Goal: Task Accomplishment & Management: Manage account settings

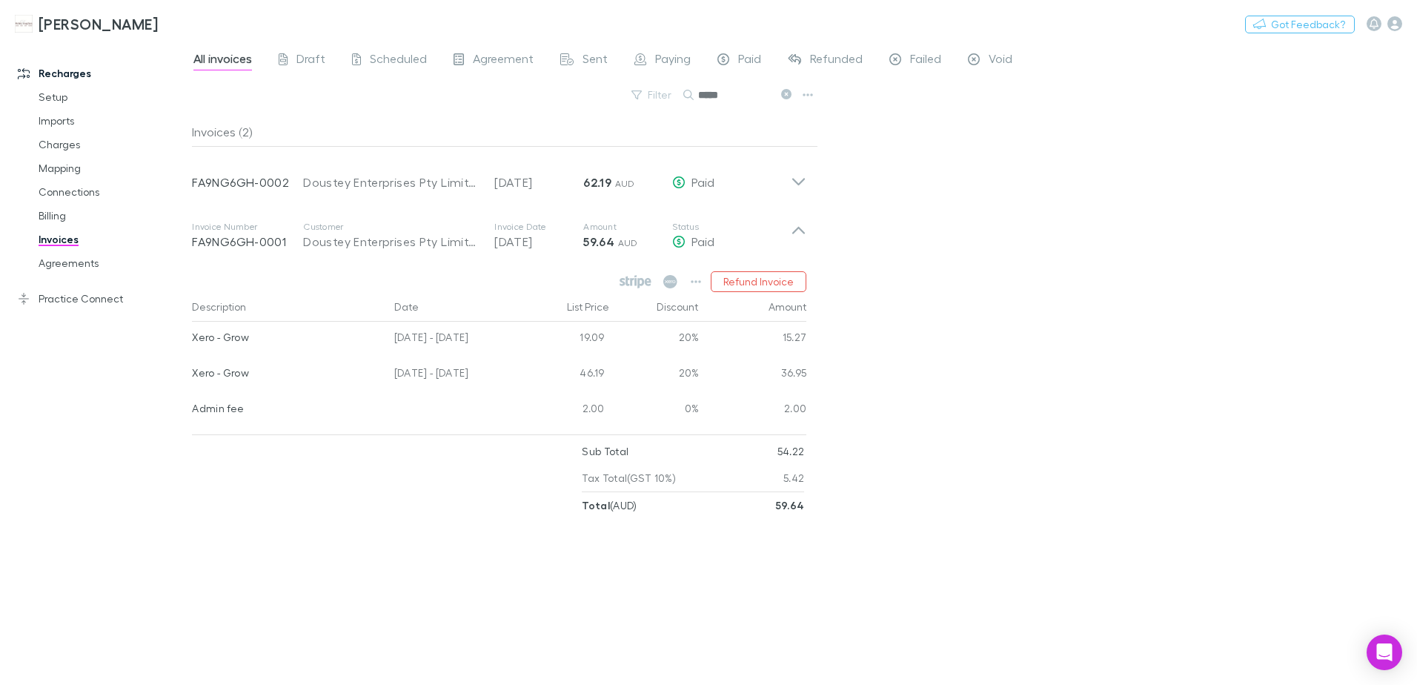
drag, startPoint x: 787, startPoint y: 96, endPoint x: 757, endPoint y: 93, distance: 29.7
click at [787, 96] on icon at bounding box center [786, 94] width 10 height 10
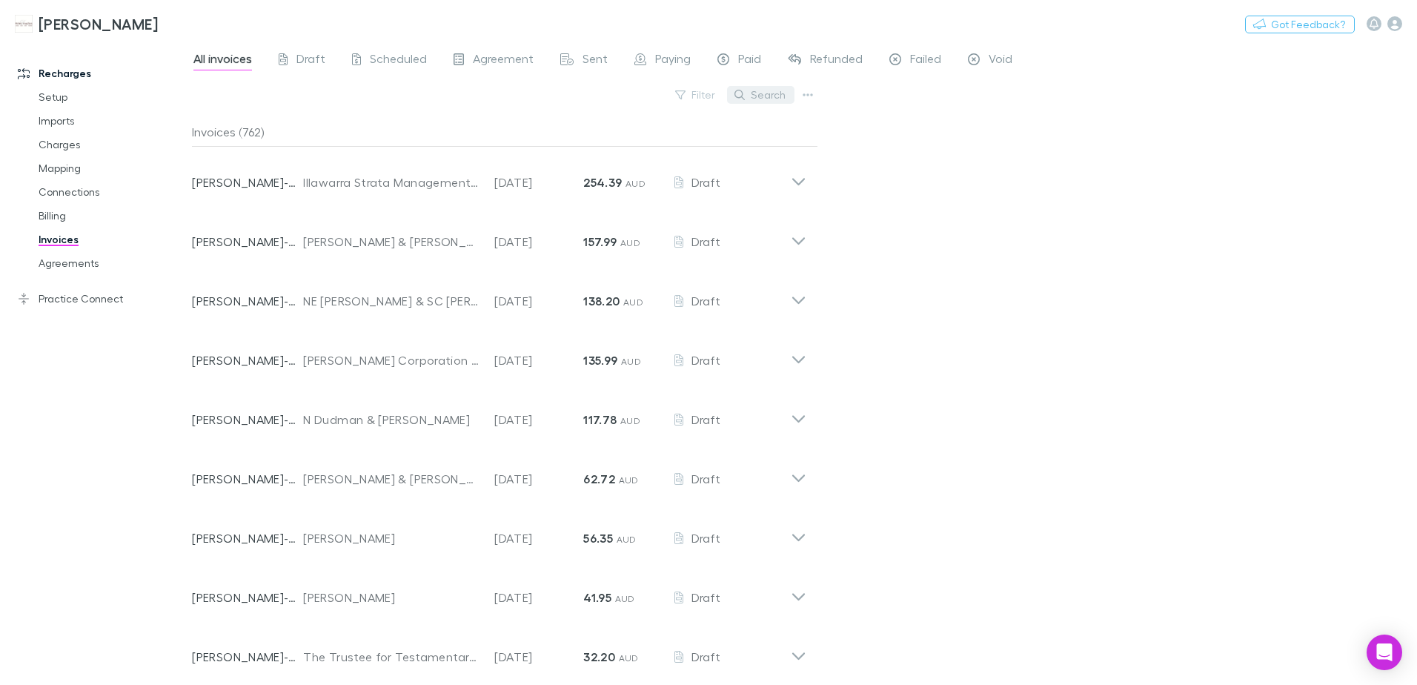
click at [757, 93] on button "Search" at bounding box center [760, 95] width 67 height 18
type input "*"
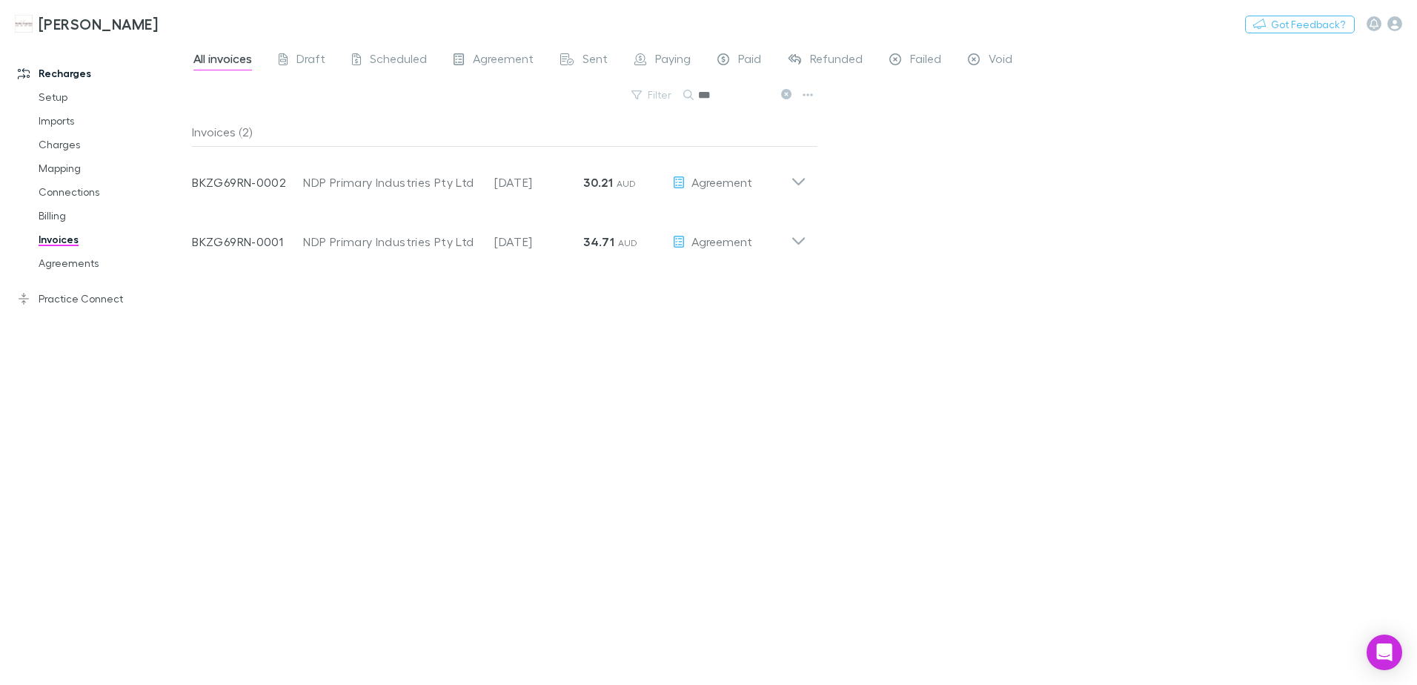
type input "***"
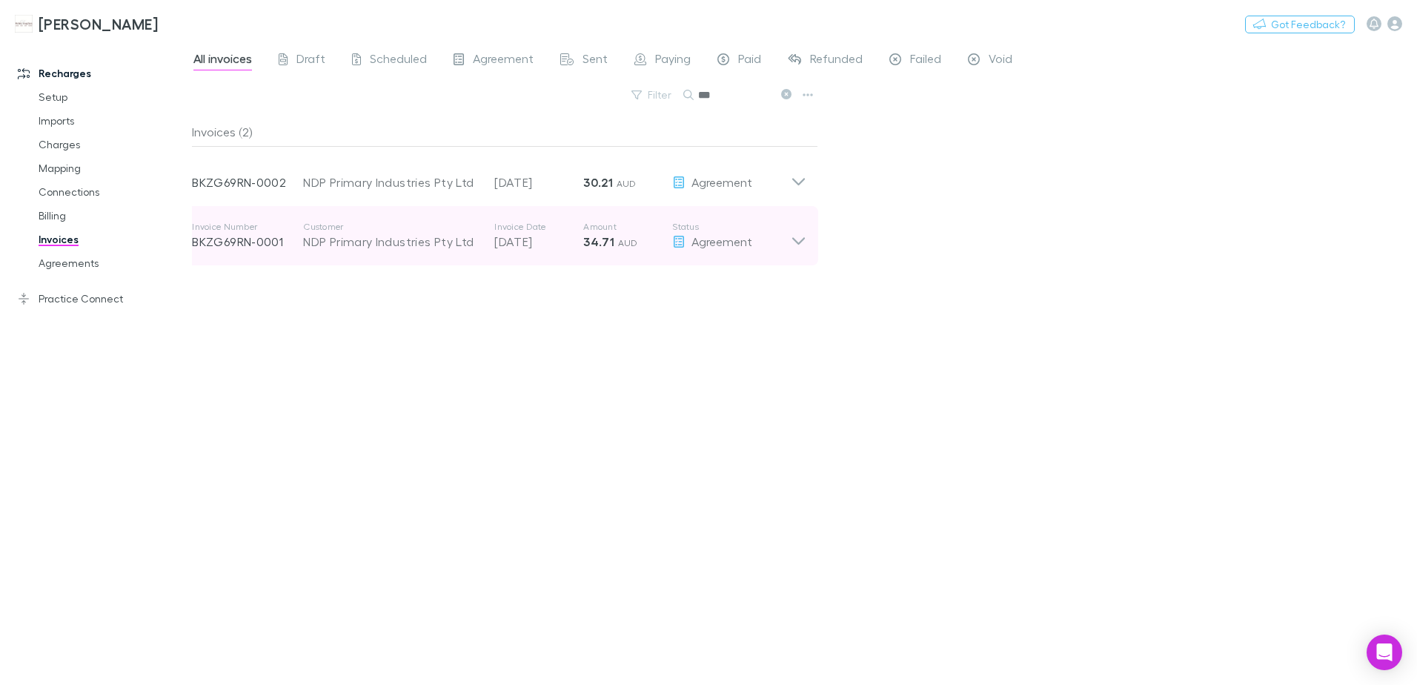
click at [793, 241] on icon at bounding box center [799, 236] width 16 height 30
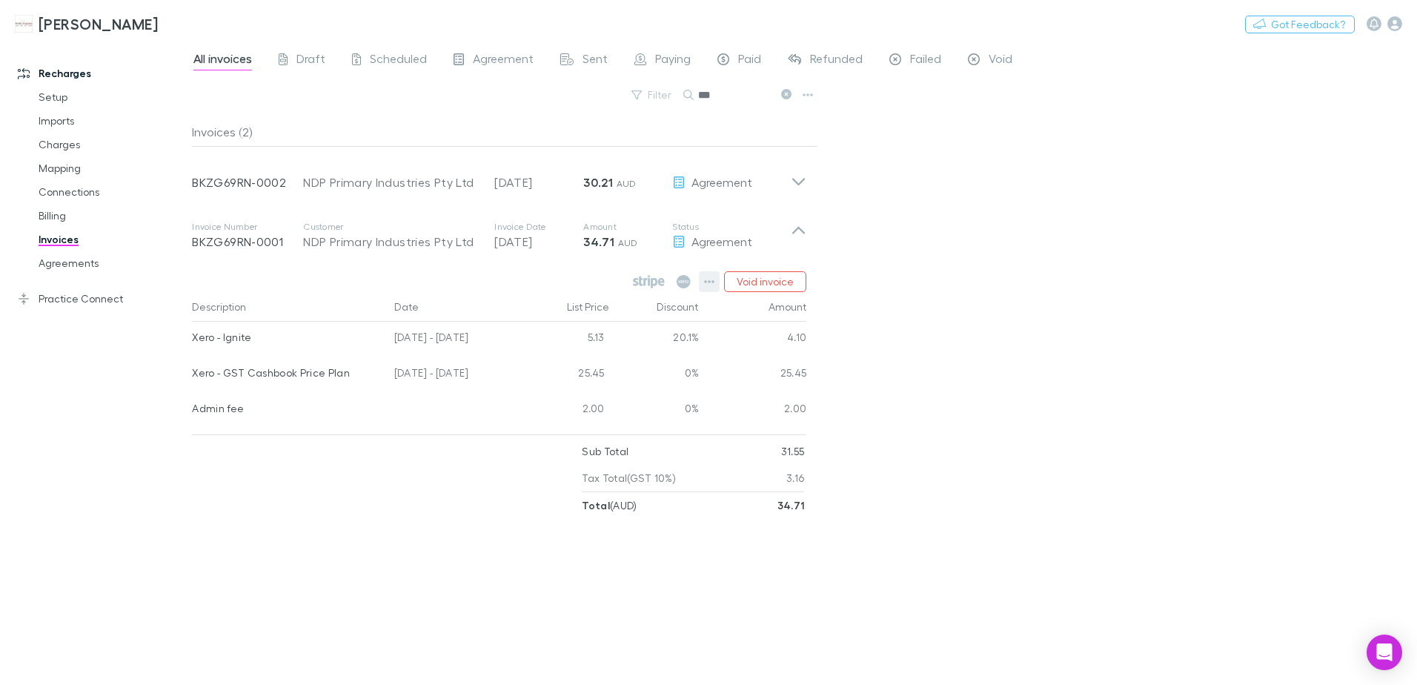
click at [709, 279] on icon "button" at bounding box center [709, 282] width 10 height 12
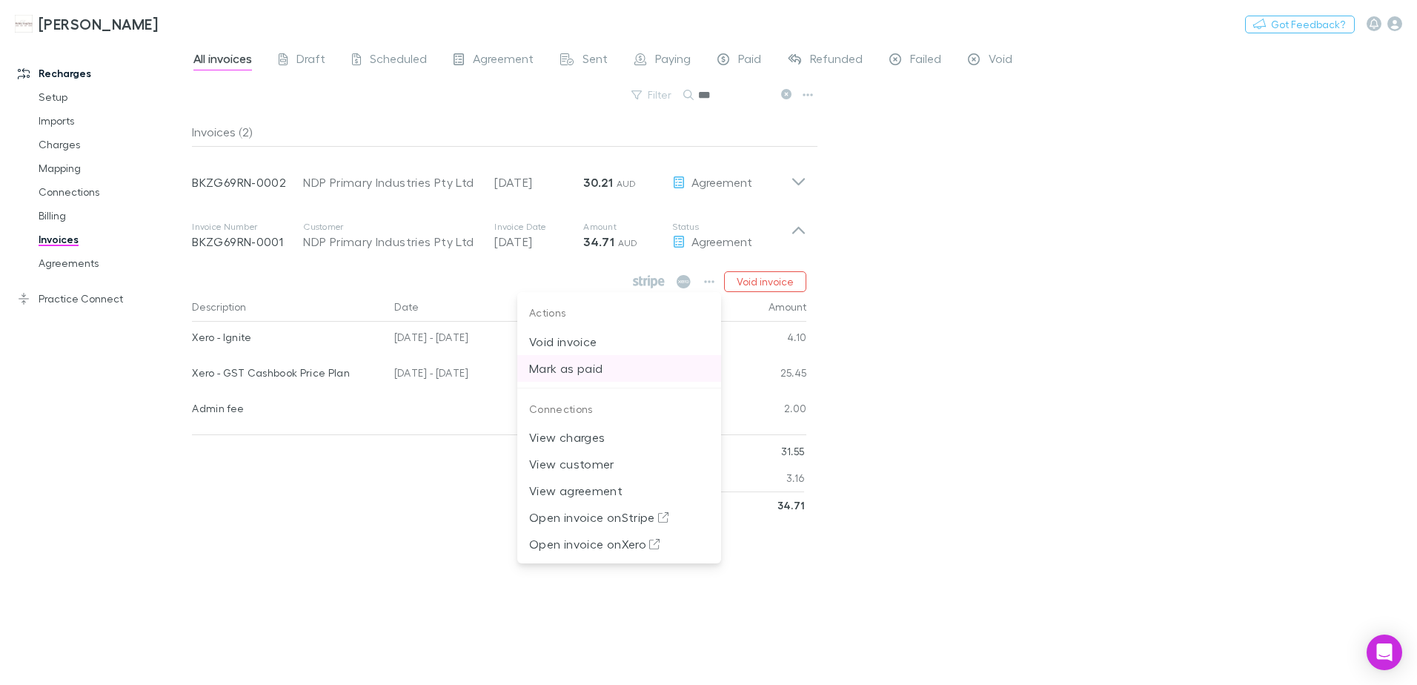
click at [601, 367] on p "Mark as paid" at bounding box center [619, 369] width 180 height 18
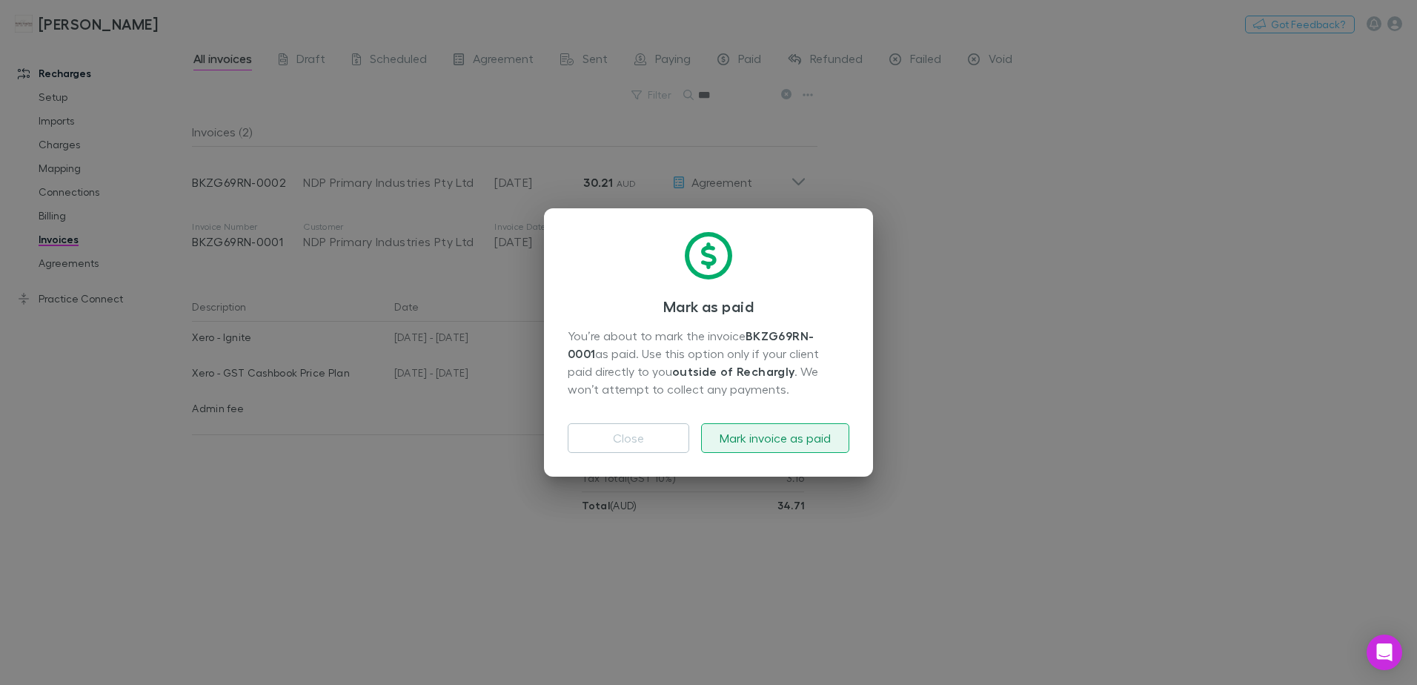
click at [761, 434] on button "Mark invoice as paid" at bounding box center [775, 438] width 148 height 30
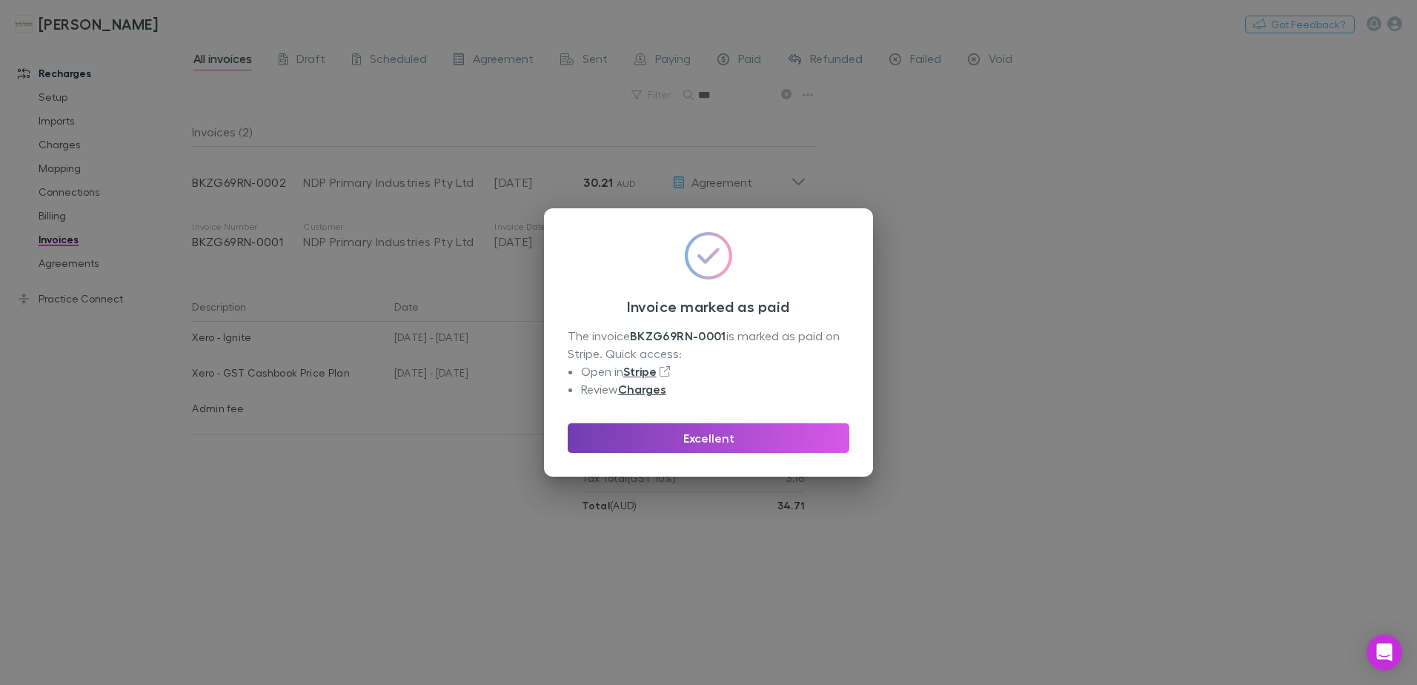
click at [761, 434] on button "Excellent" at bounding box center [709, 438] width 282 height 30
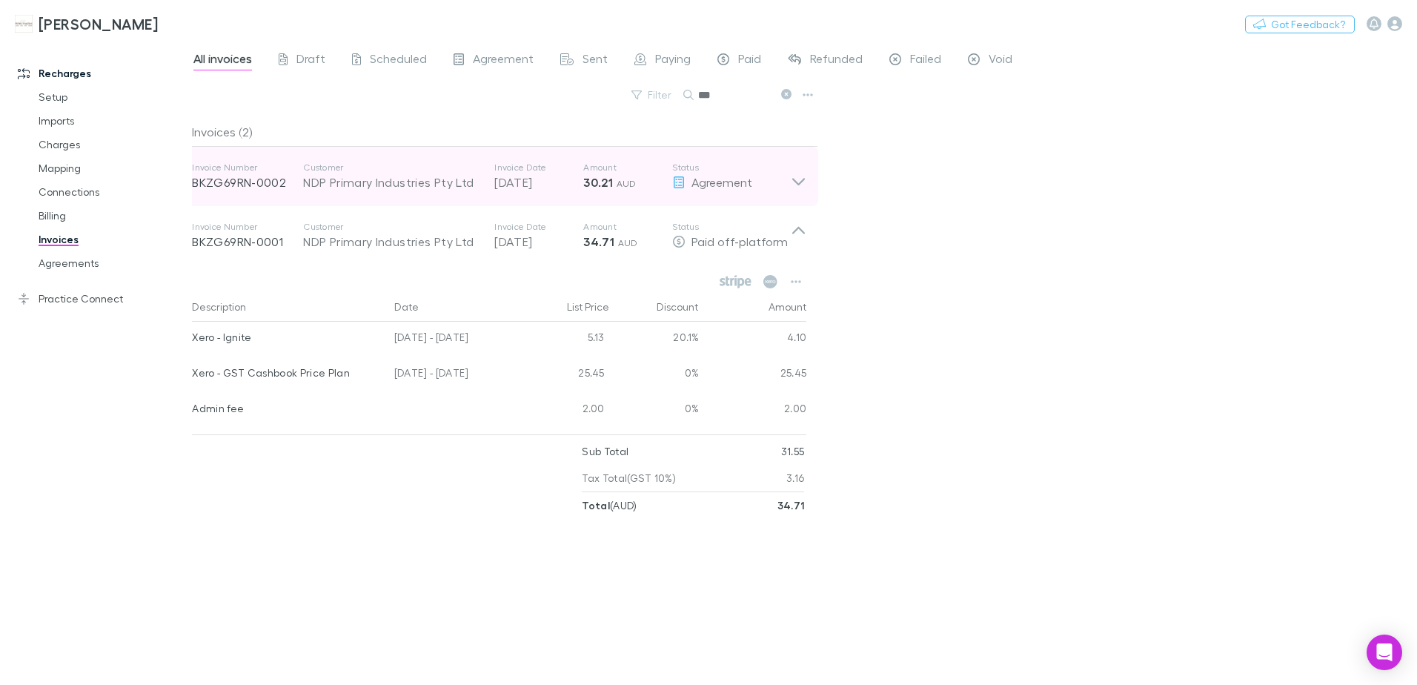
click at [798, 176] on icon at bounding box center [799, 177] width 16 height 30
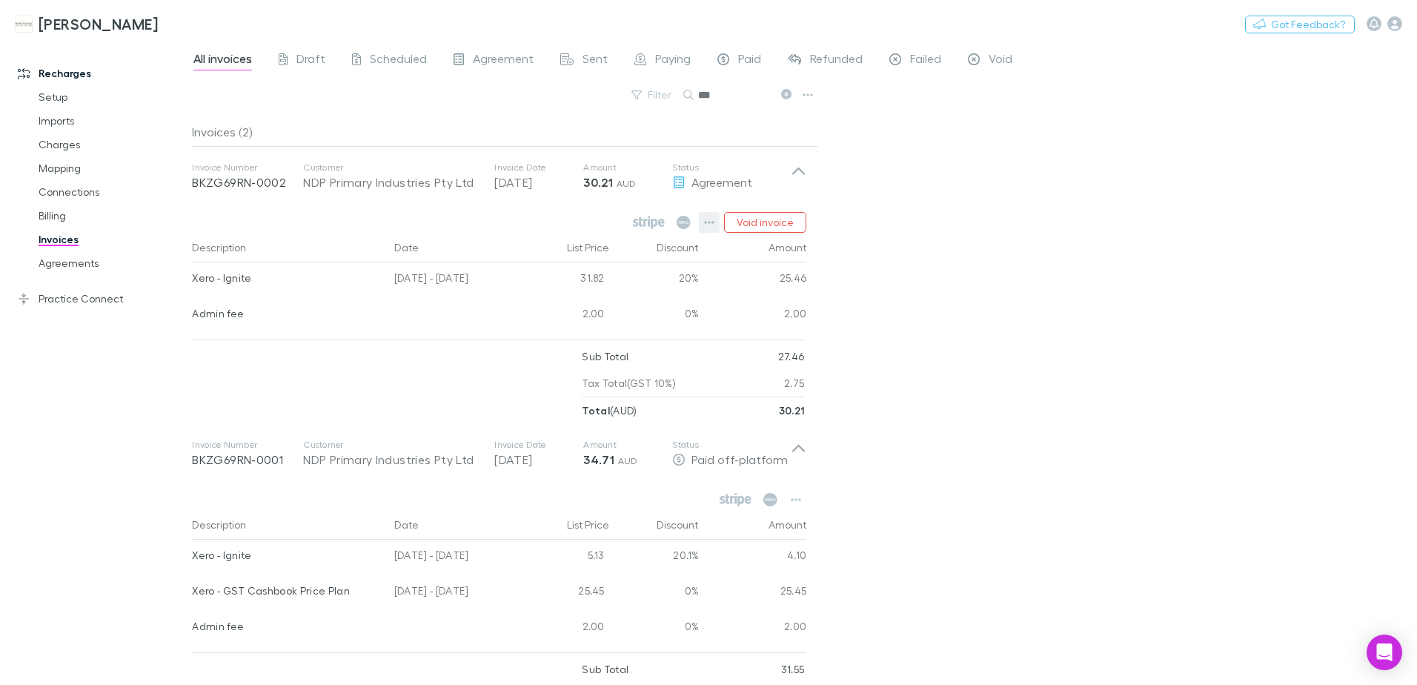
click at [705, 216] on button "button" at bounding box center [709, 222] width 21 height 21
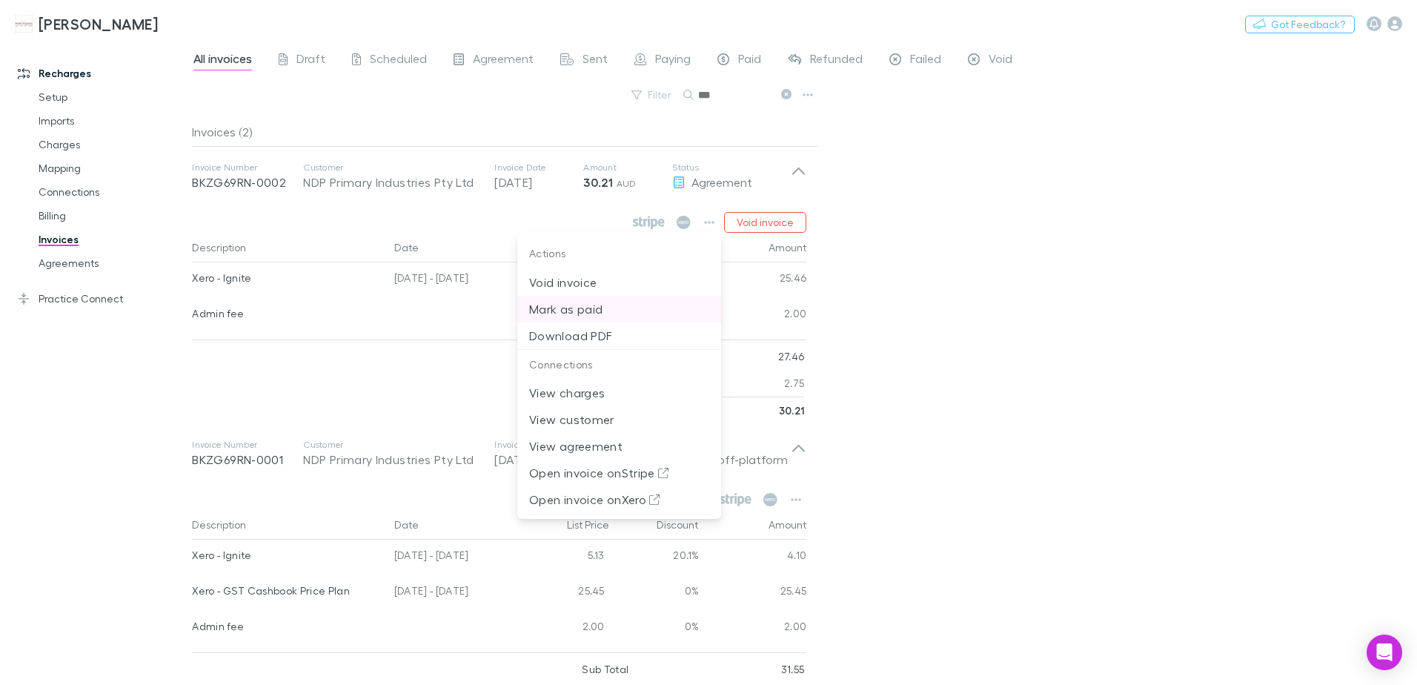
click at [575, 312] on p "Mark as paid" at bounding box center [619, 309] width 180 height 18
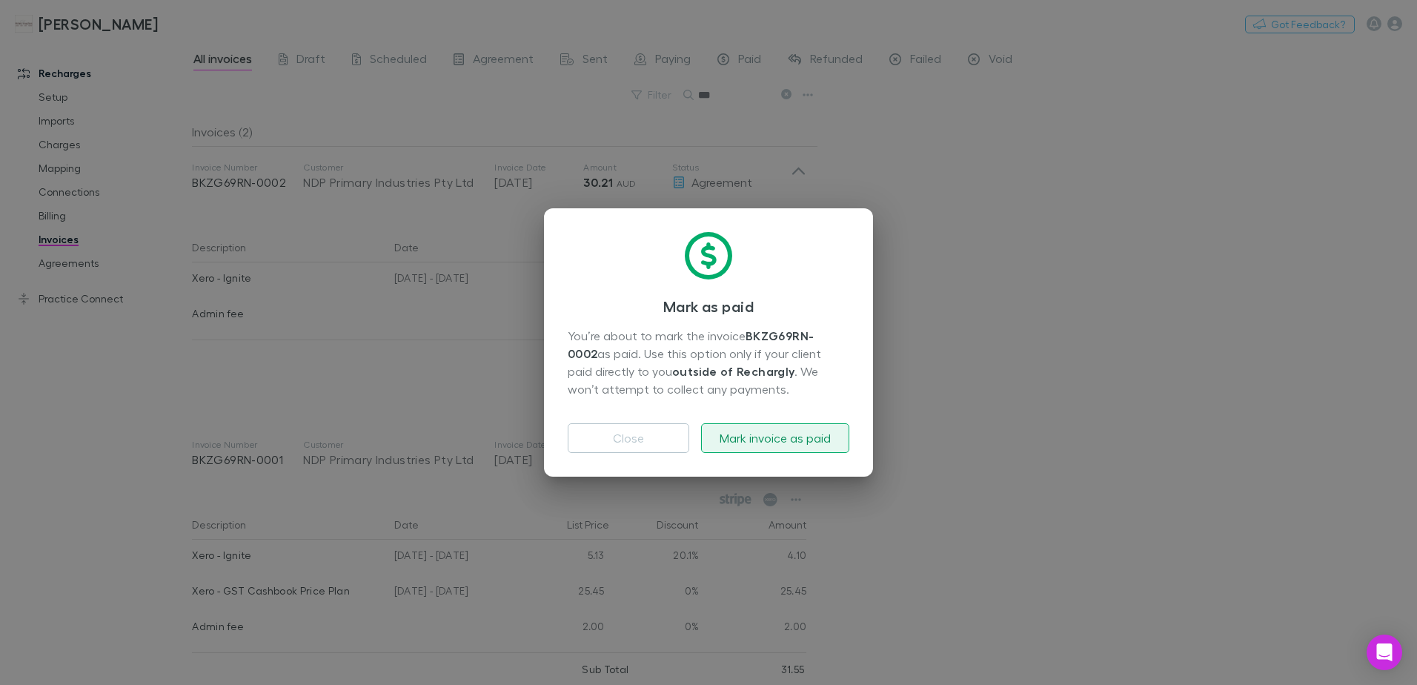
click at [806, 431] on button "Mark invoice as paid" at bounding box center [775, 438] width 148 height 30
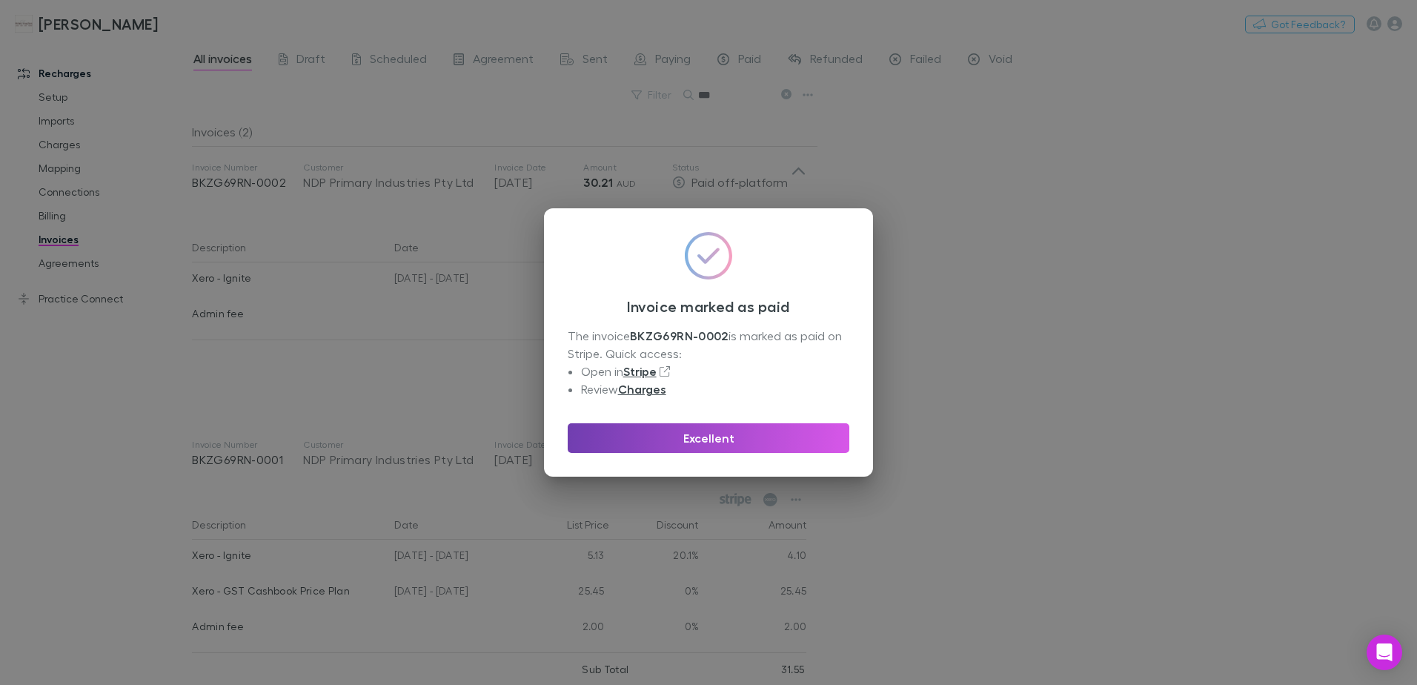
click at [762, 434] on button "Excellent" at bounding box center [709, 438] width 282 height 30
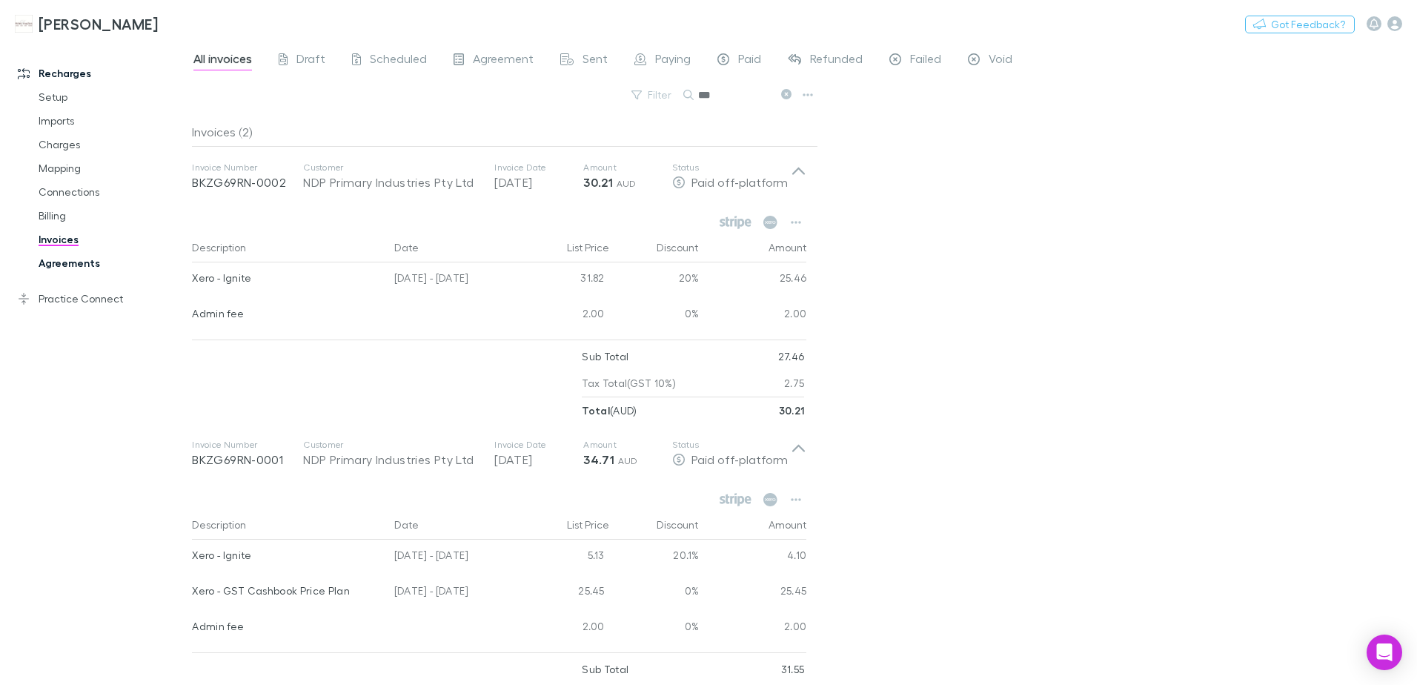
click at [67, 268] on link "Agreements" at bounding box center [112, 263] width 176 height 24
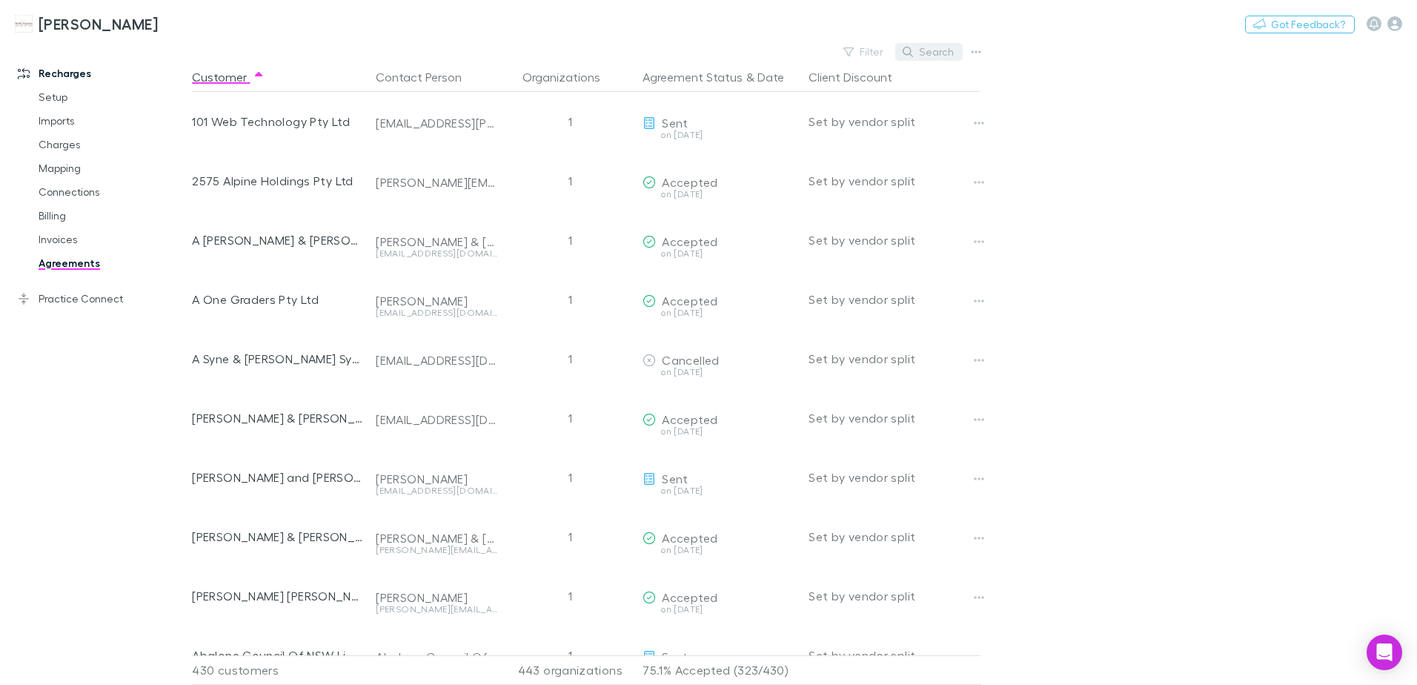
click at [916, 53] on button "Search" at bounding box center [929, 52] width 67 height 18
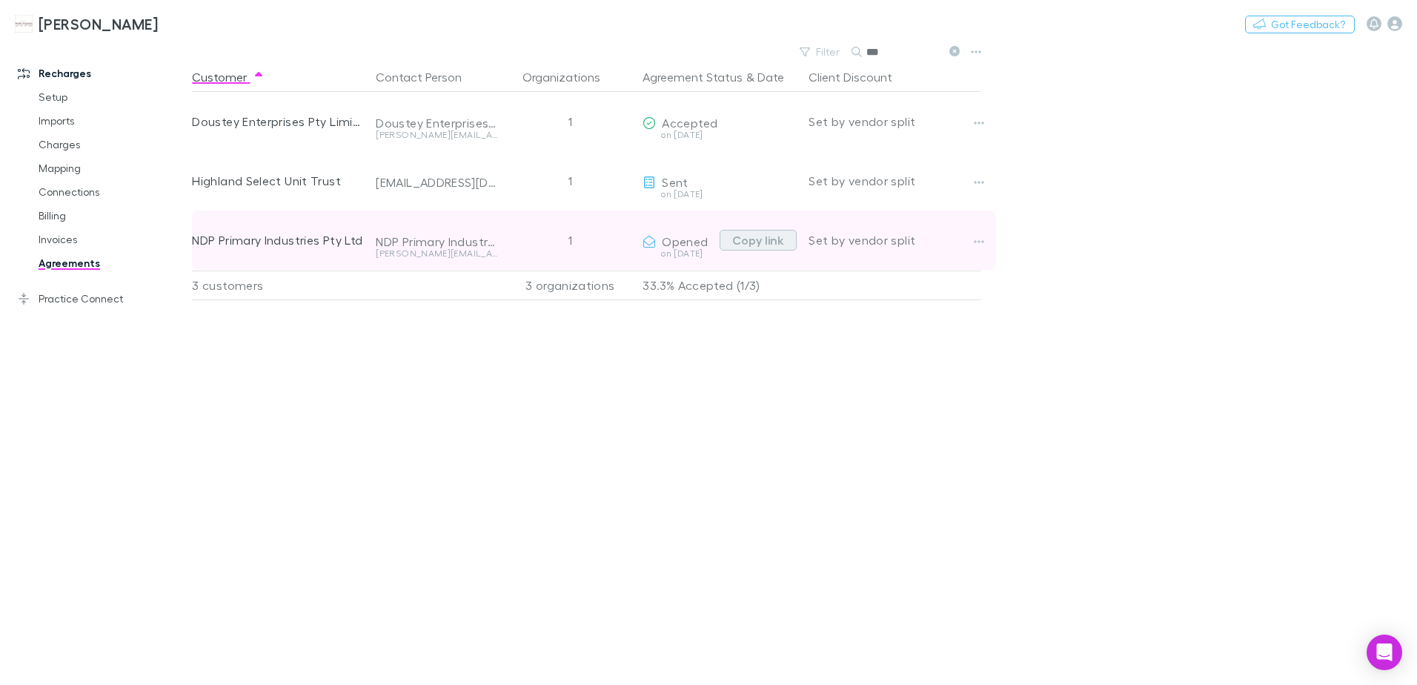
type input "***"
click at [768, 242] on button "Copy link" at bounding box center [758, 240] width 77 height 21
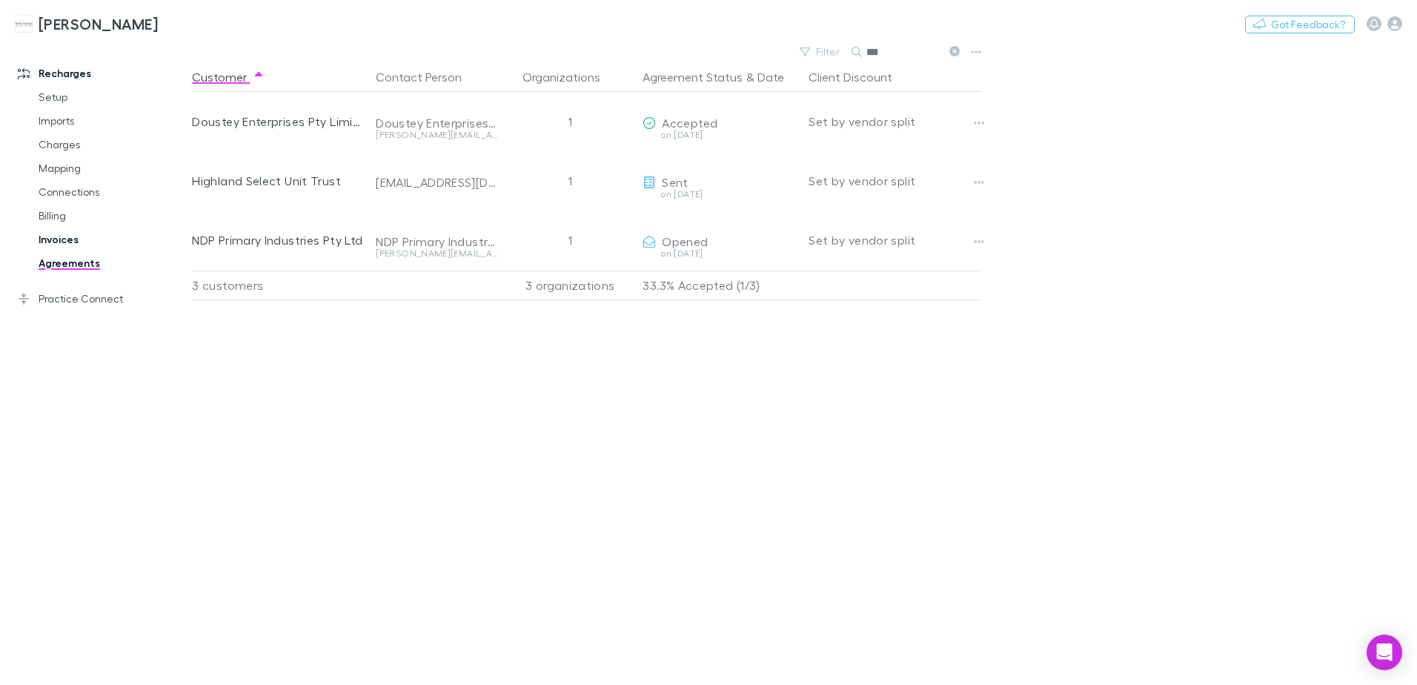
click at [55, 238] on link "Invoices" at bounding box center [112, 240] width 176 height 24
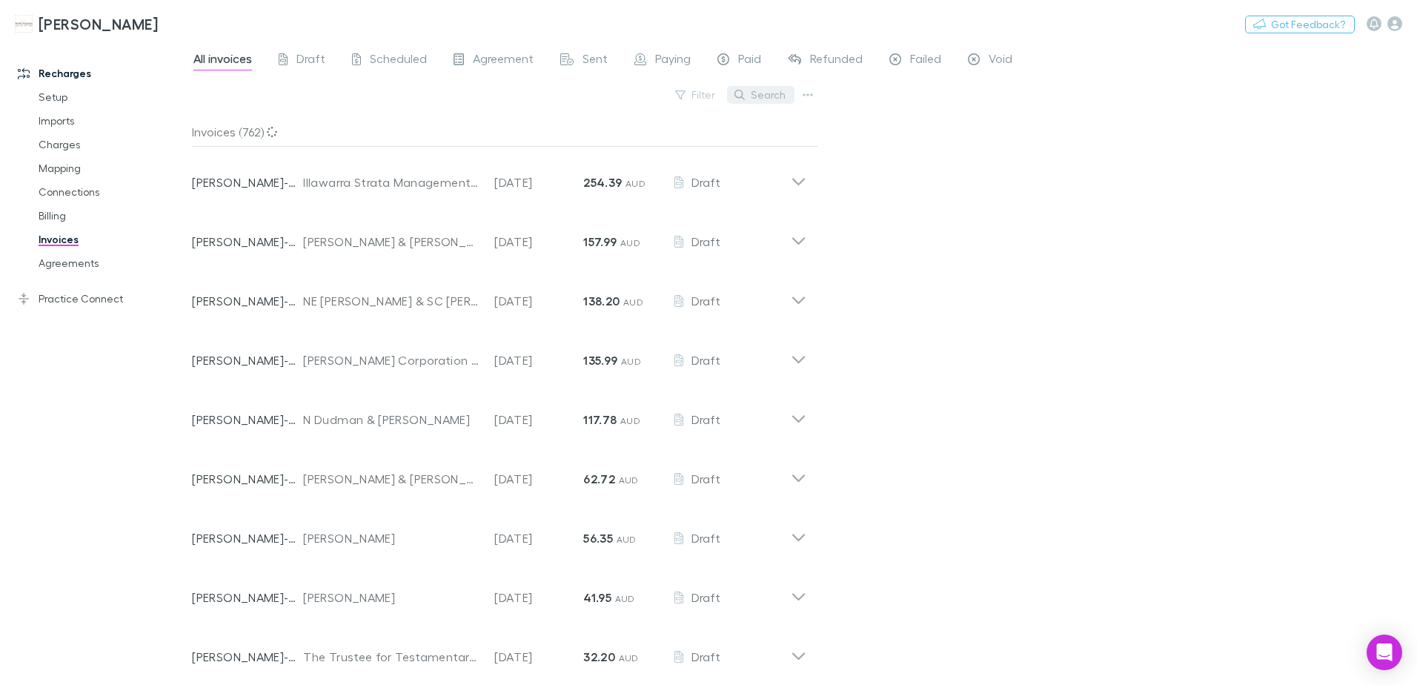
click at [744, 96] on icon "button" at bounding box center [740, 95] width 10 height 10
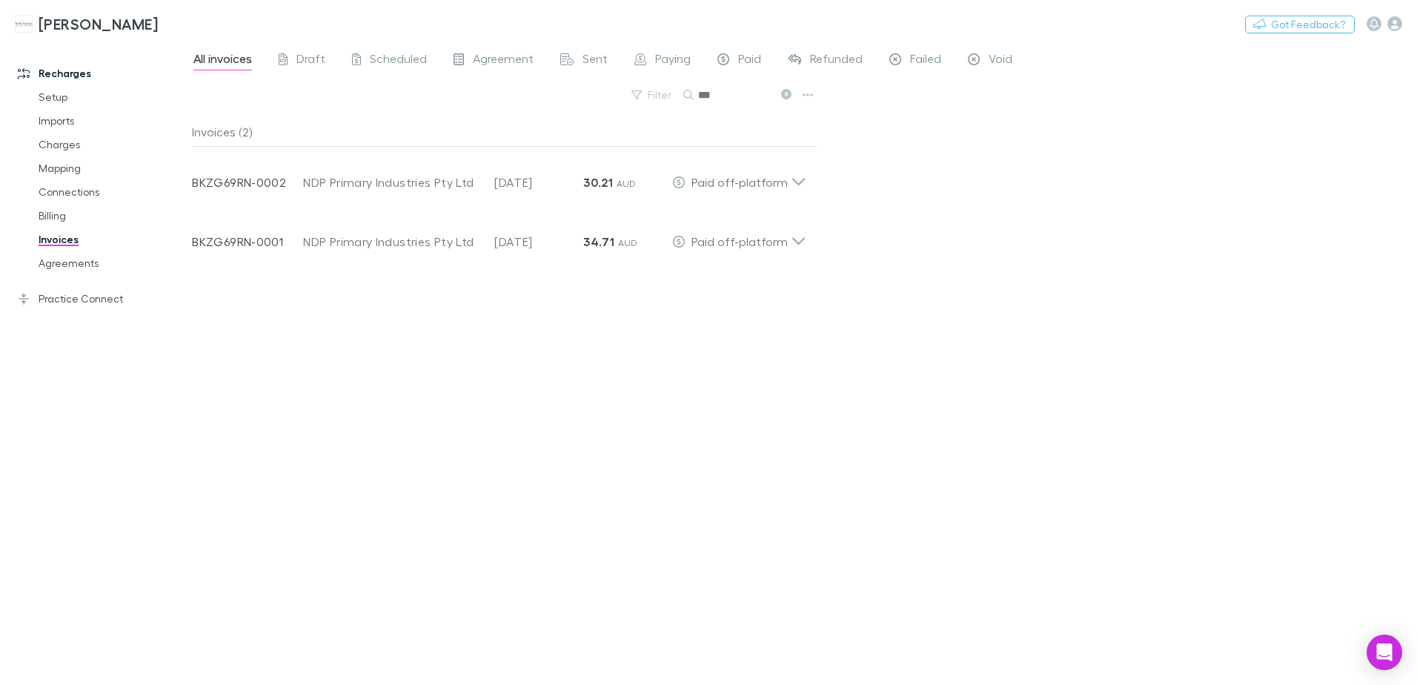
click at [784, 94] on icon at bounding box center [786, 94] width 10 height 10
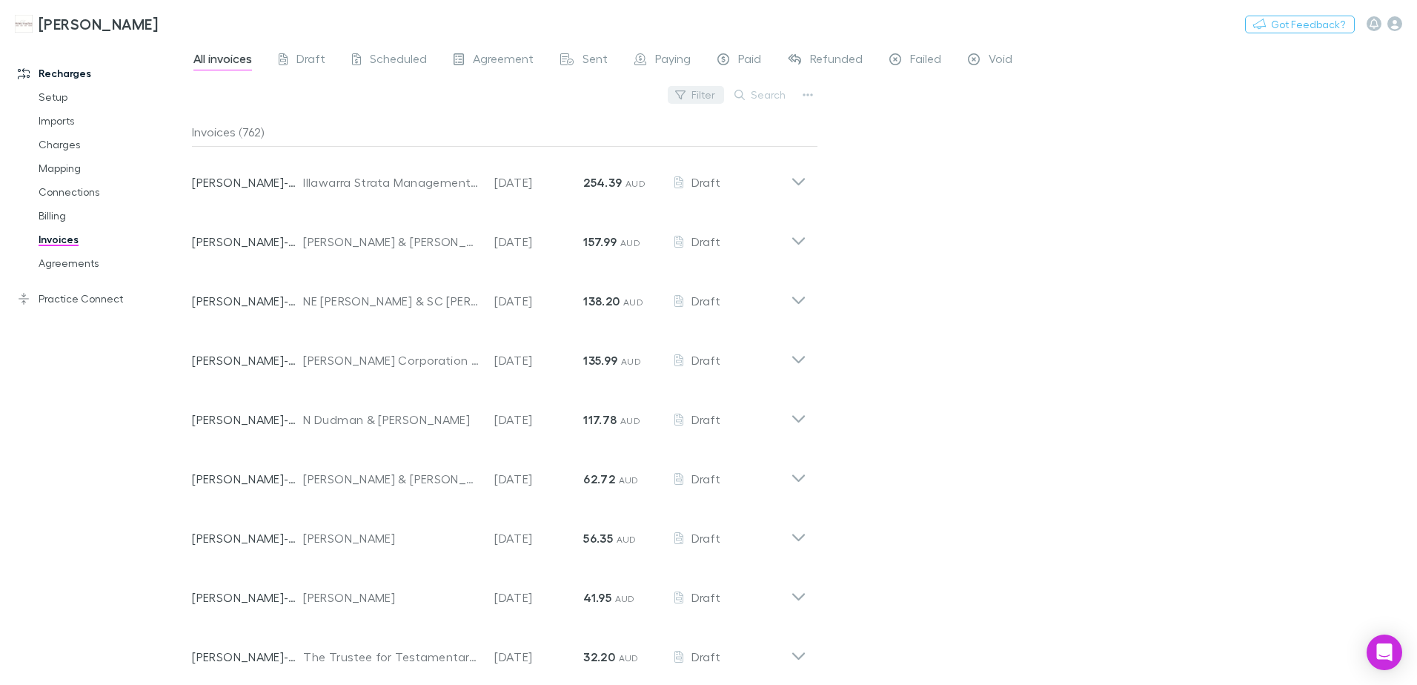
click at [719, 95] on button "Filter" at bounding box center [696, 95] width 56 height 18
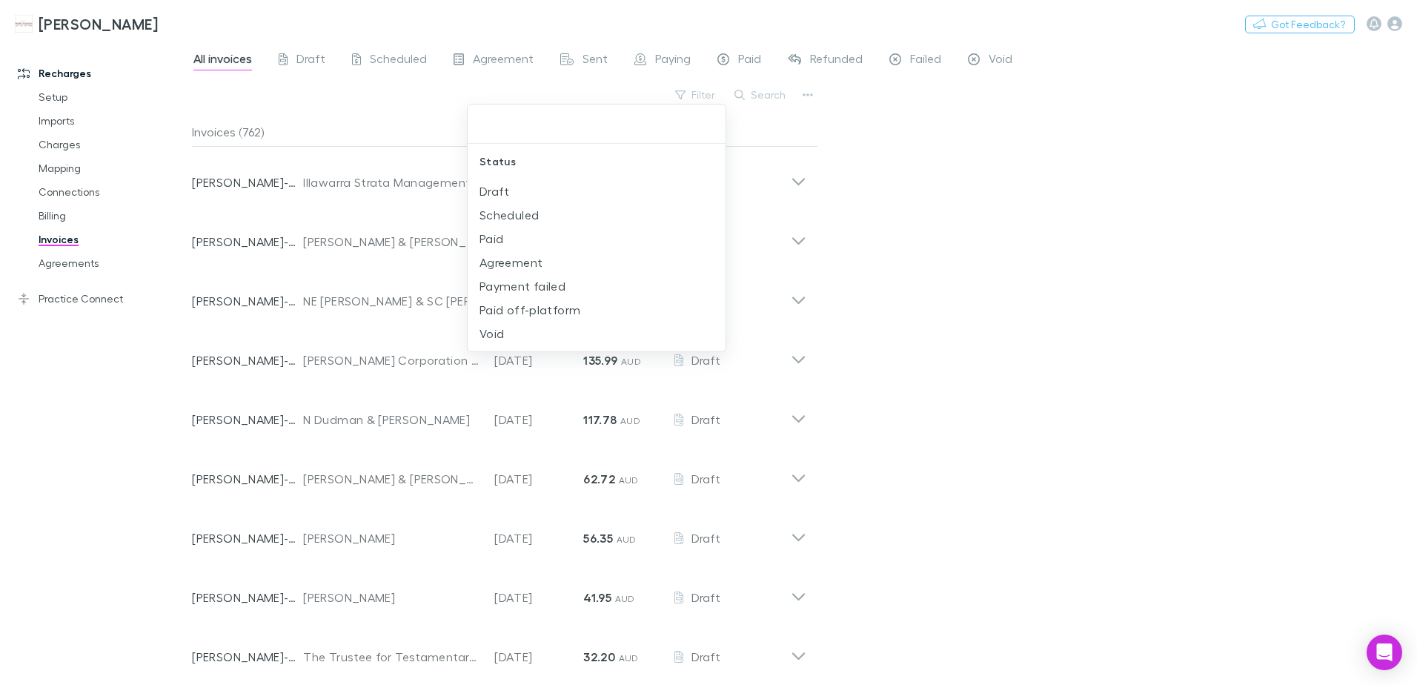
click at [774, 89] on div at bounding box center [708, 342] width 1417 height 685
click at [773, 91] on button "Search" at bounding box center [760, 95] width 67 height 18
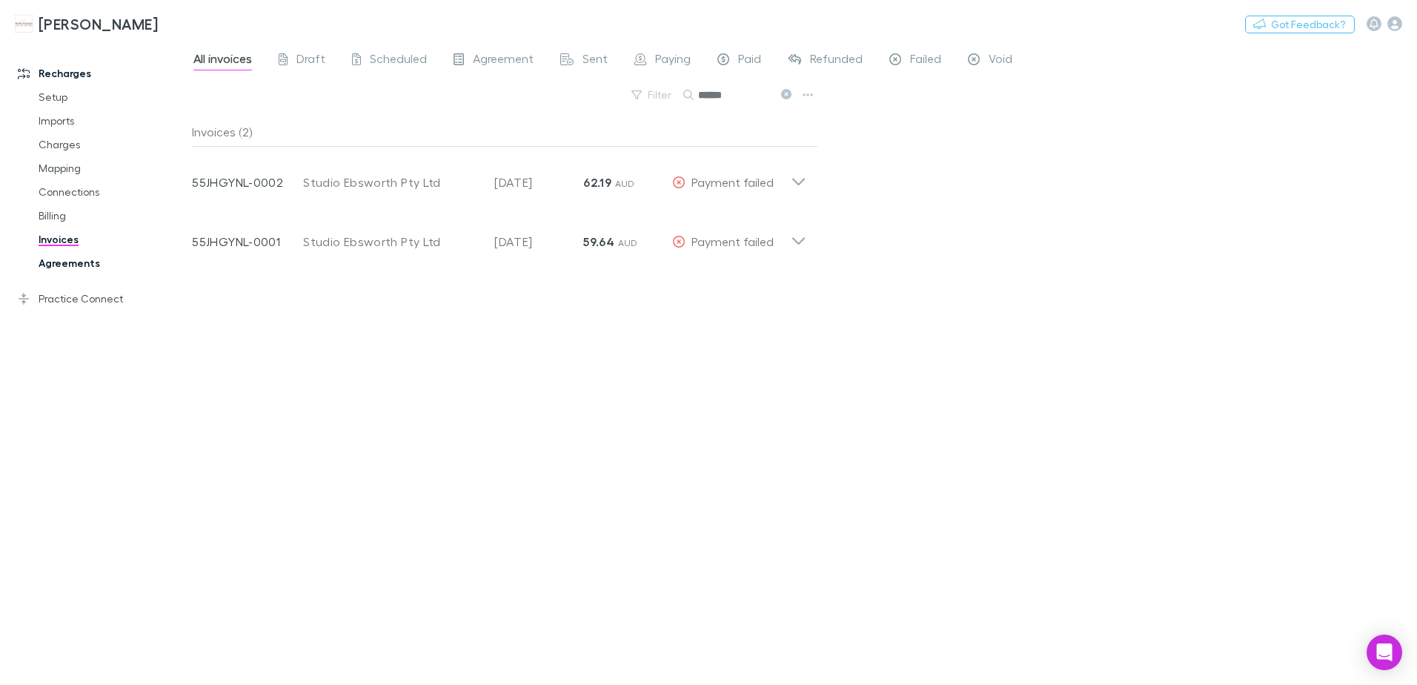
type input "******"
click at [63, 270] on link "Agreements" at bounding box center [112, 263] width 176 height 24
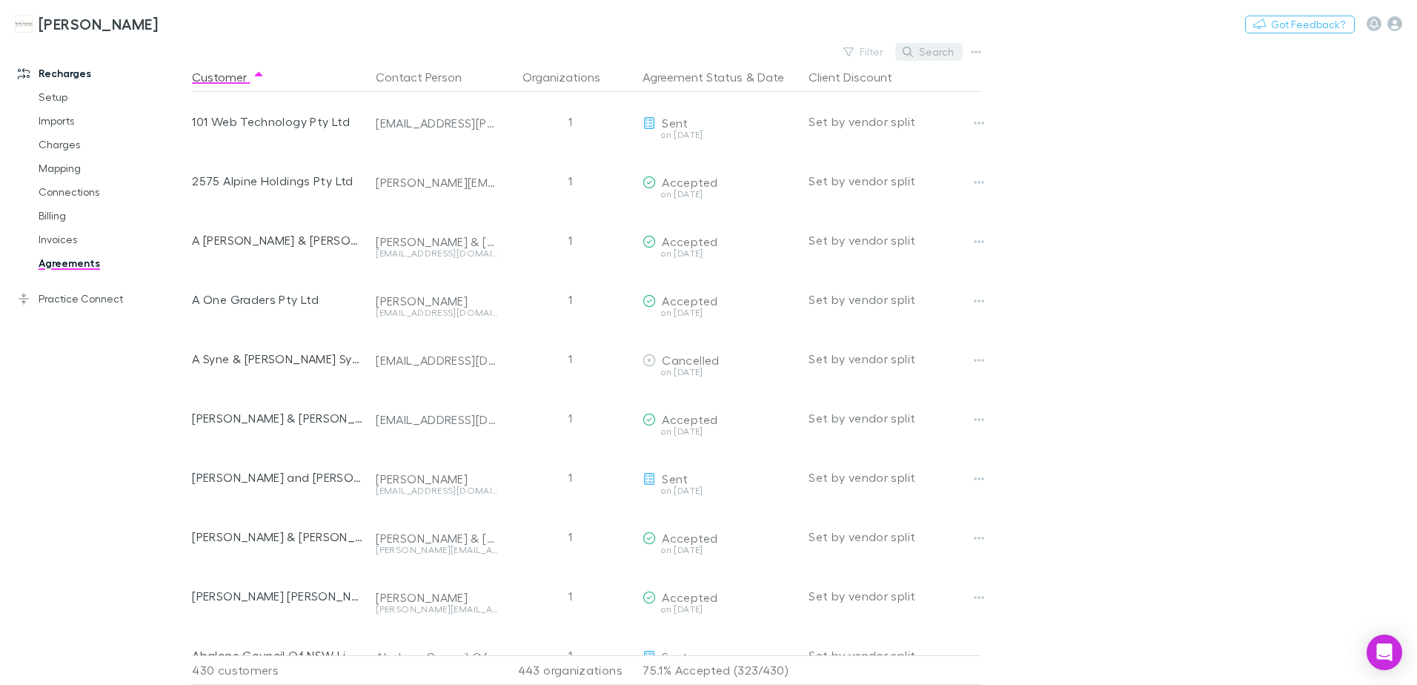
click at [925, 51] on button "Search" at bounding box center [929, 52] width 67 height 18
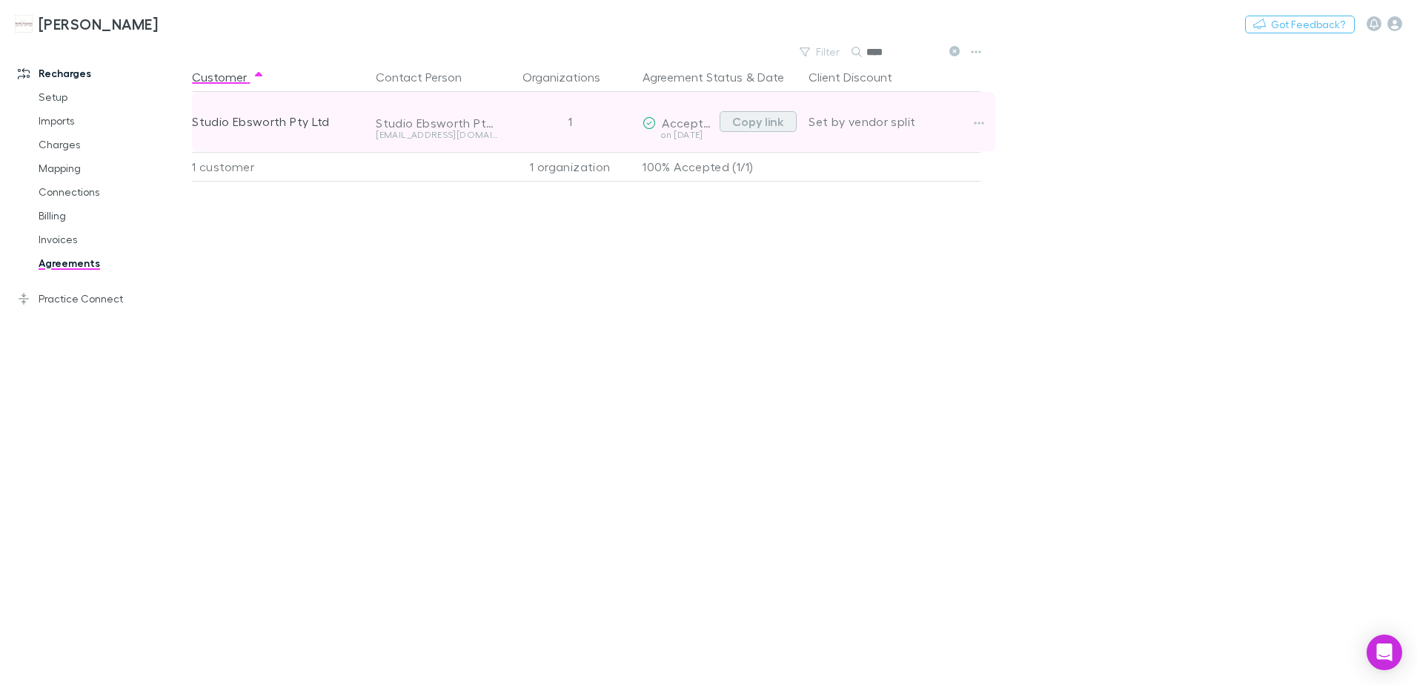
type input "****"
click at [755, 122] on button "Copy link" at bounding box center [758, 121] width 77 height 21
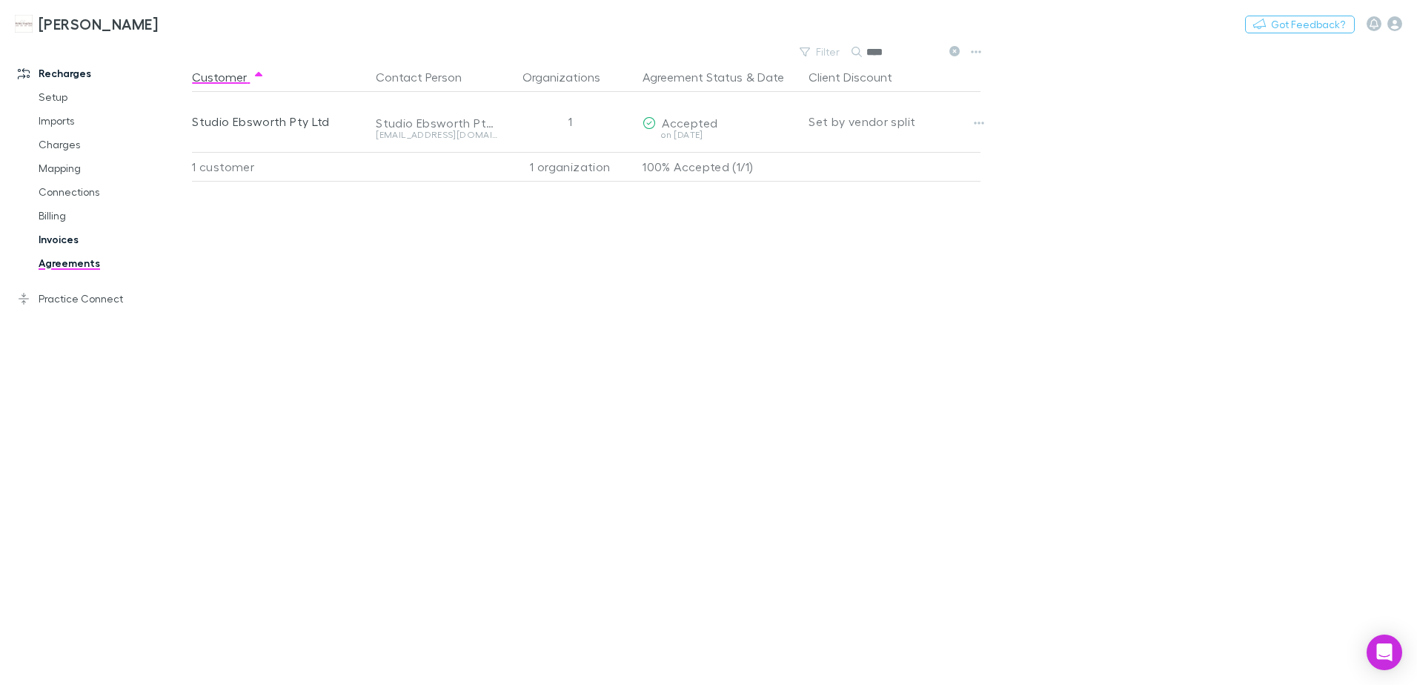
click at [54, 242] on link "Invoices" at bounding box center [112, 240] width 176 height 24
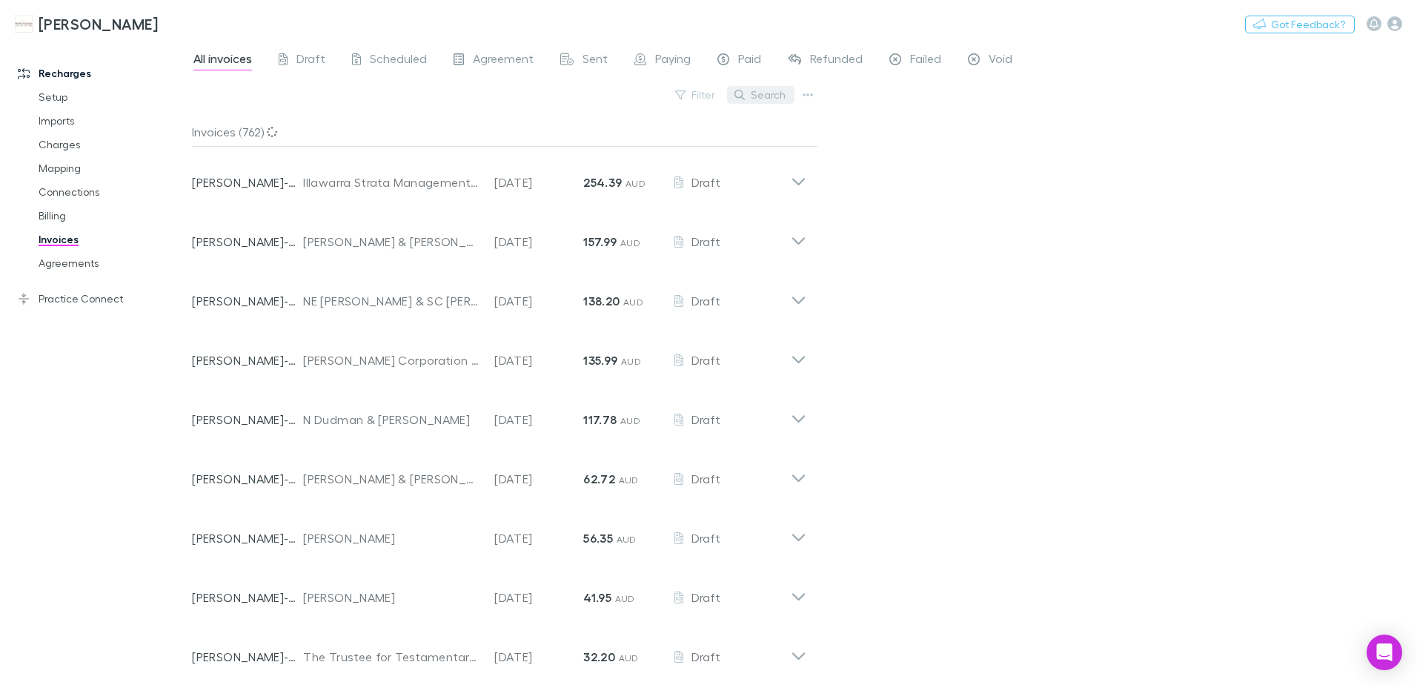
click at [777, 91] on button "Search" at bounding box center [760, 95] width 67 height 18
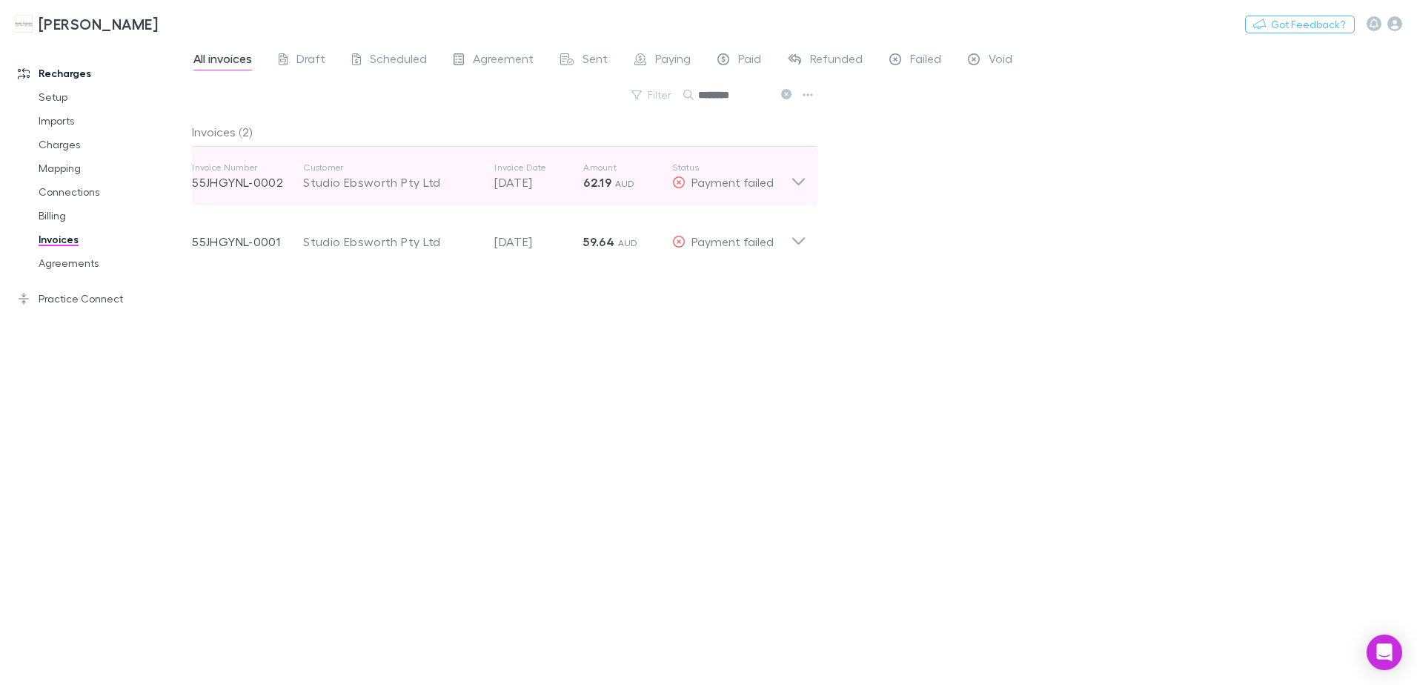
type input "********"
click at [803, 181] on icon at bounding box center [799, 181] width 13 height 7
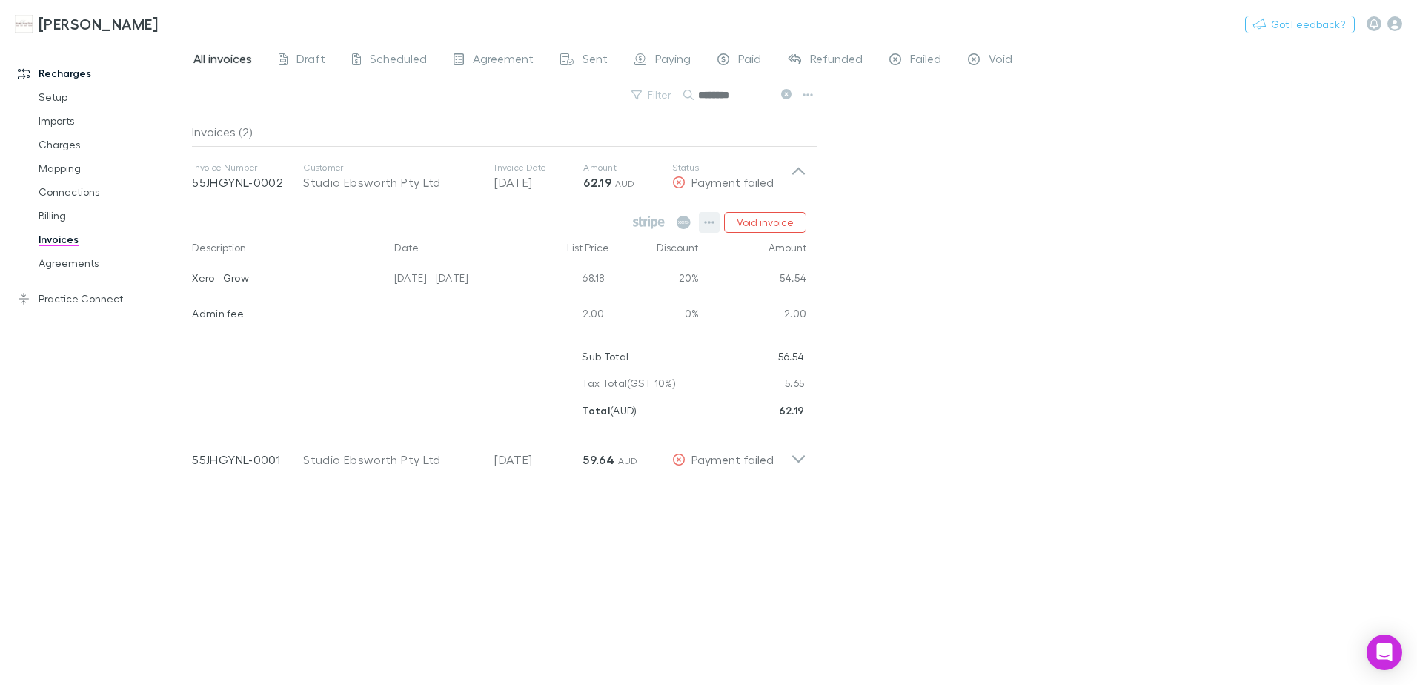
click at [707, 221] on icon "button" at bounding box center [709, 222] width 10 height 12
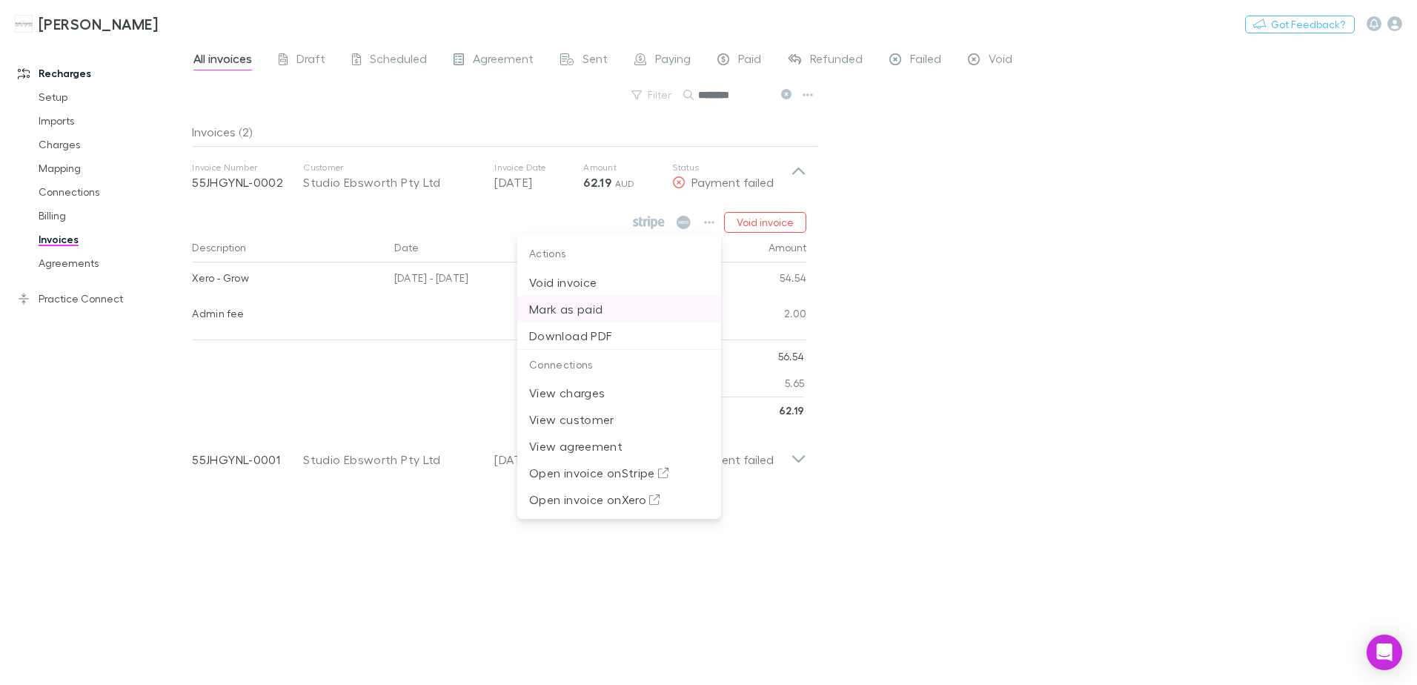
click at [569, 313] on p "Mark as paid" at bounding box center [619, 309] width 180 height 18
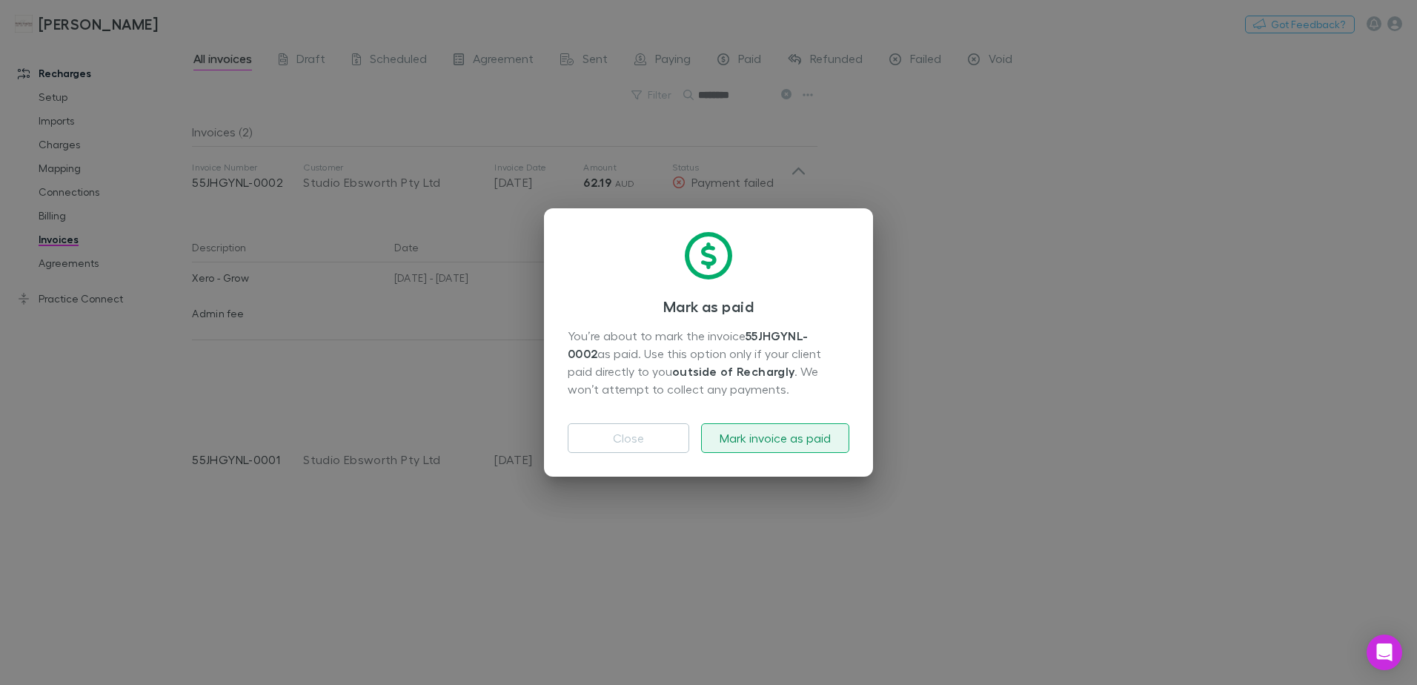
click at [773, 439] on button "Mark invoice as paid" at bounding box center [775, 438] width 148 height 30
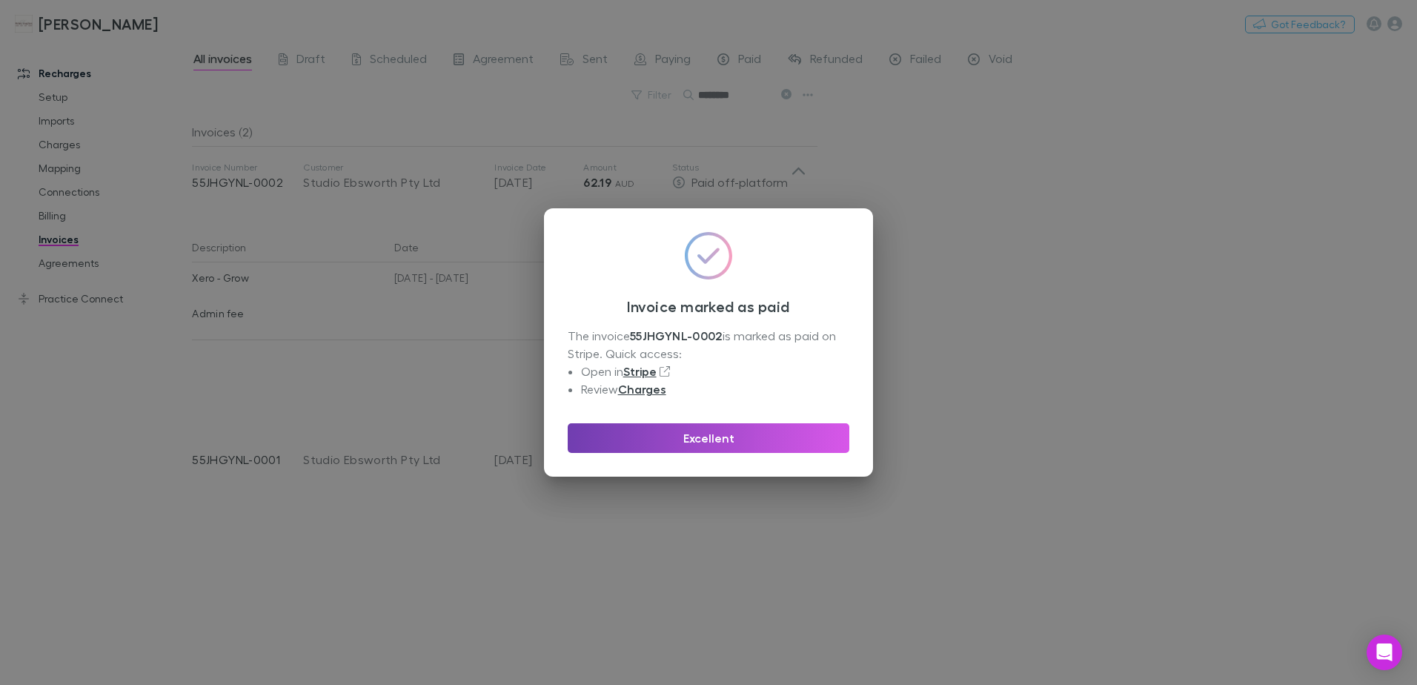
click at [774, 430] on button "Excellent" at bounding box center [709, 438] width 282 height 30
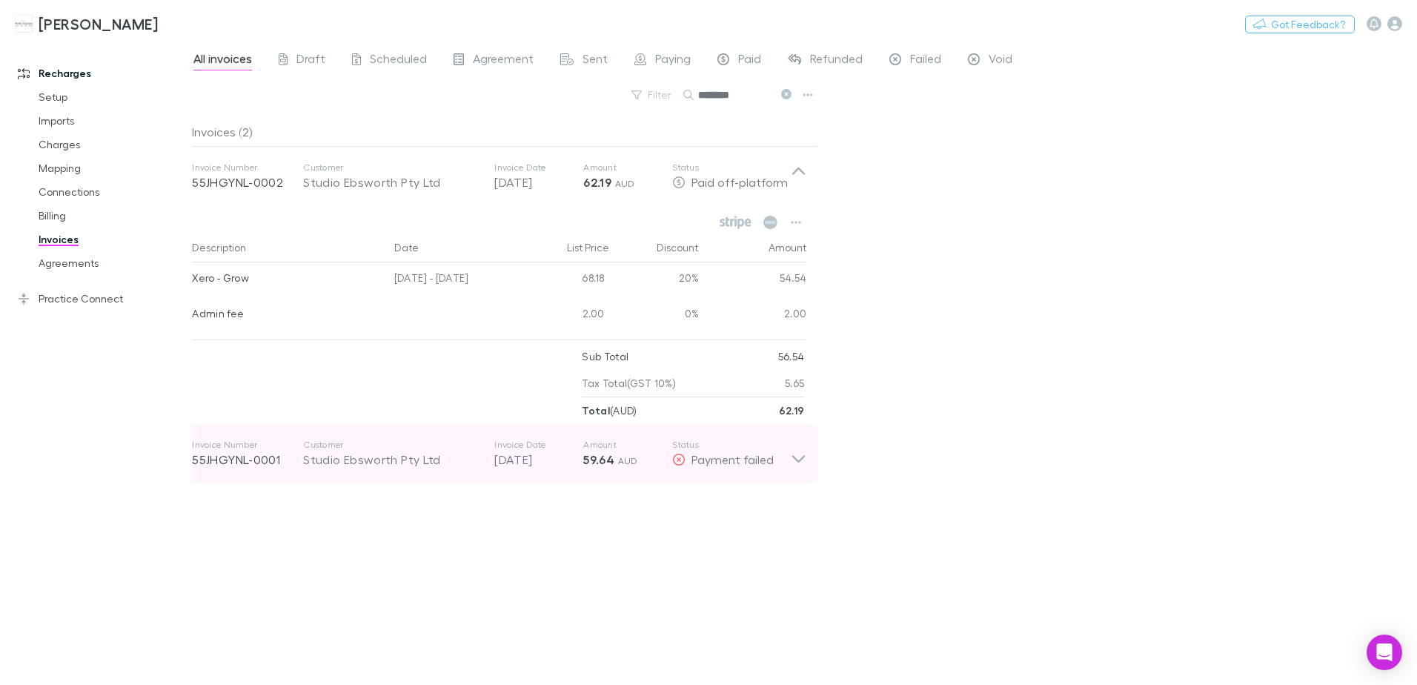
click at [792, 457] on icon at bounding box center [799, 454] width 16 height 30
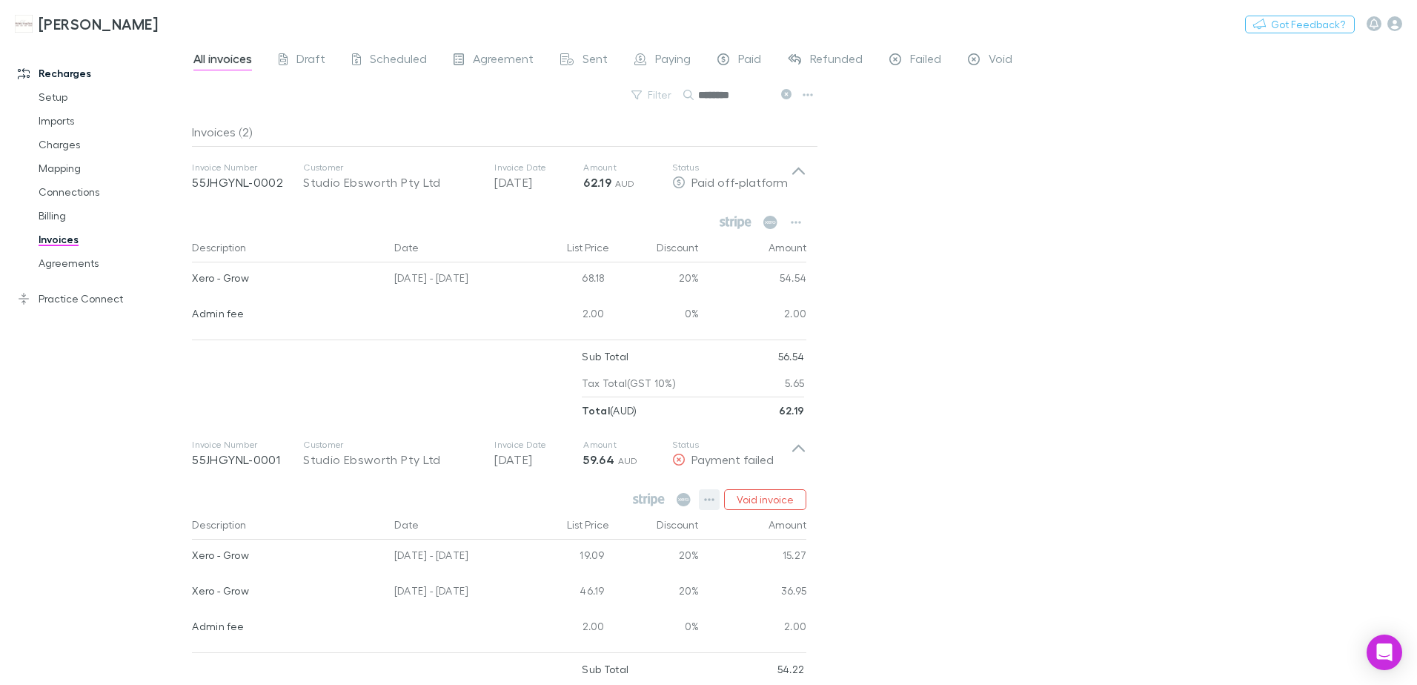
click at [712, 500] on icon "button" at bounding box center [709, 500] width 10 height 12
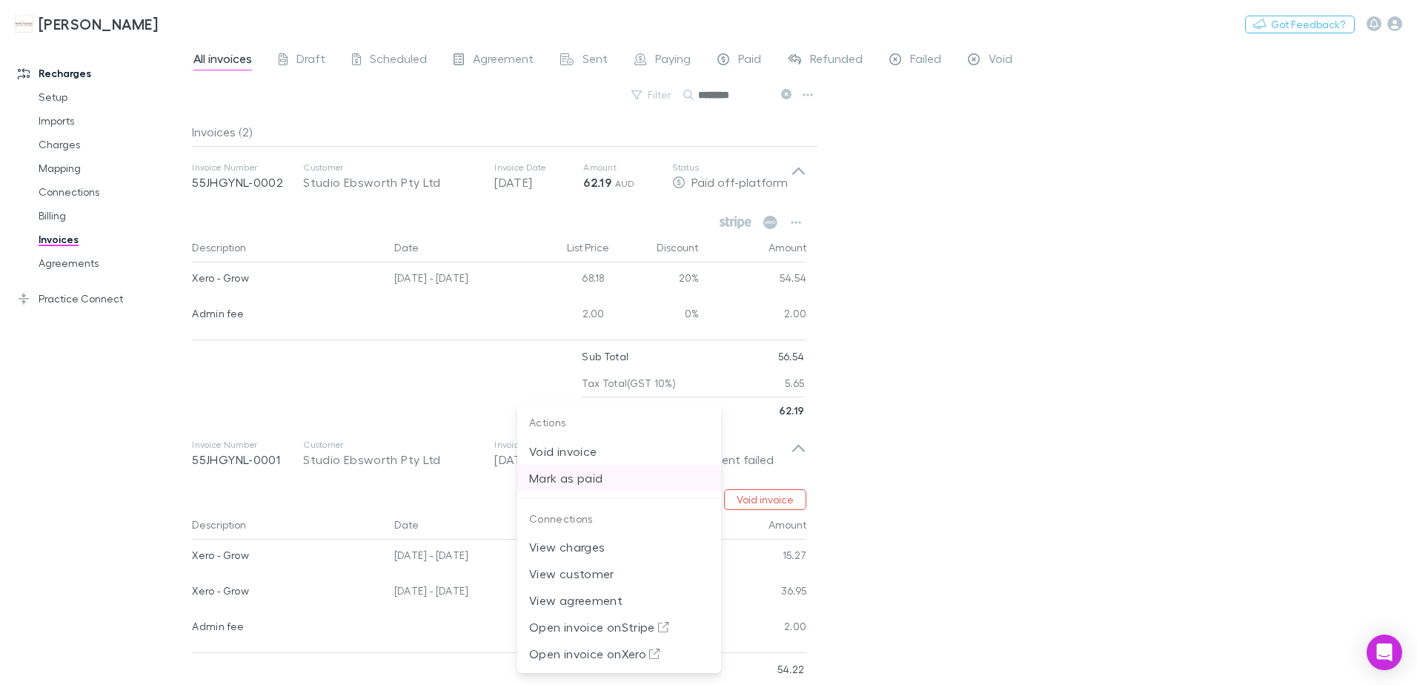
click at [580, 480] on p "Mark as paid" at bounding box center [619, 478] width 180 height 18
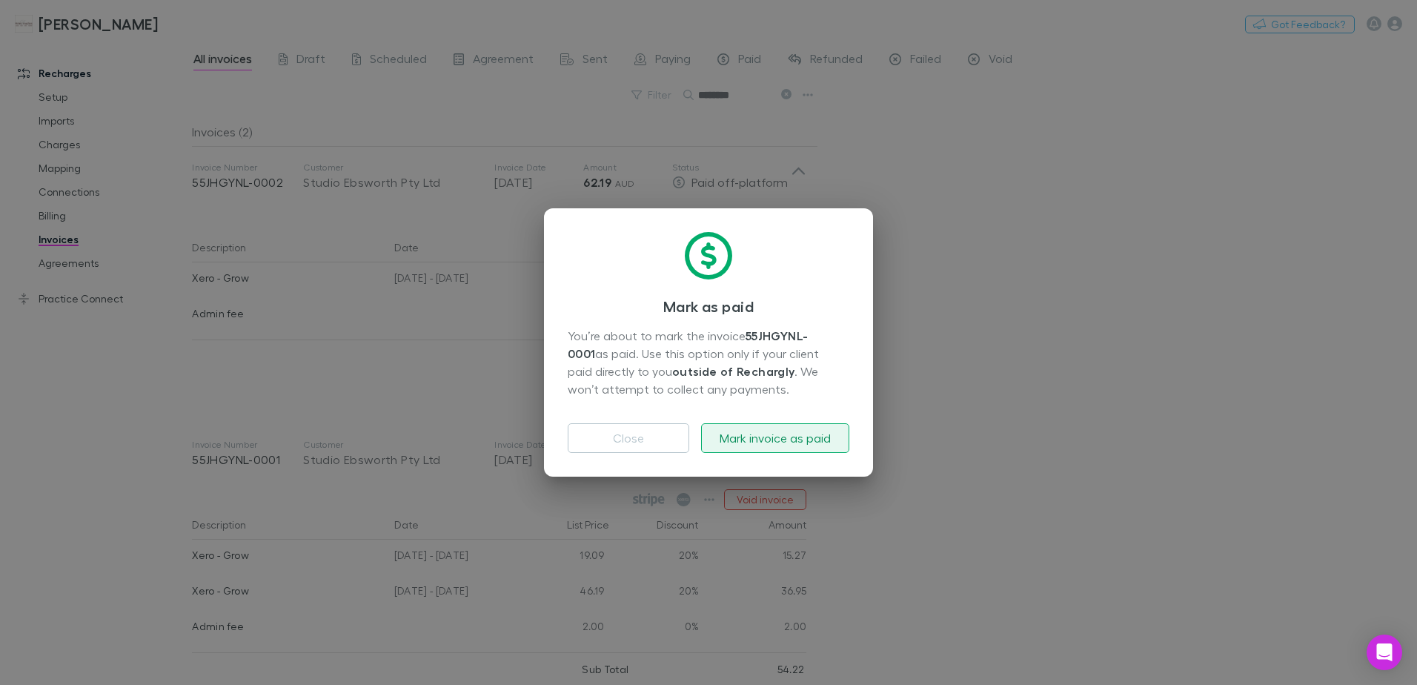
click at [752, 440] on button "Mark invoice as paid" at bounding box center [775, 438] width 148 height 30
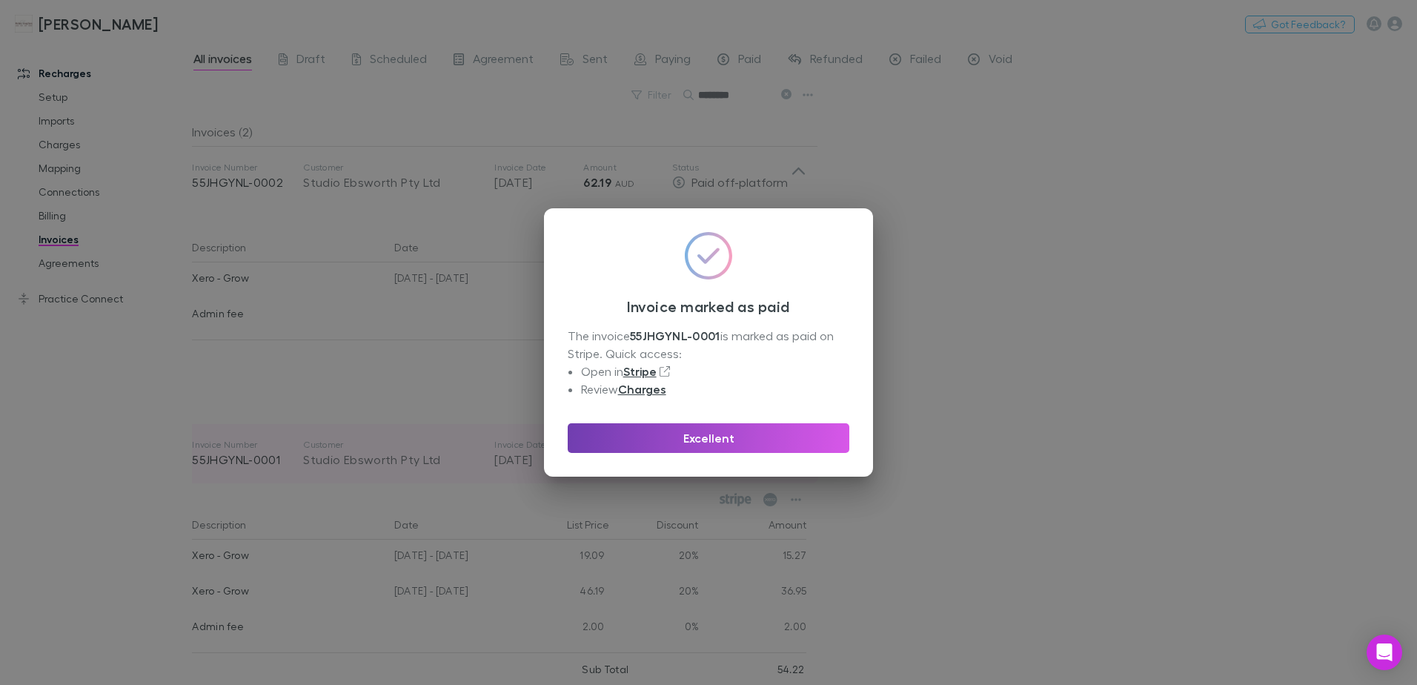
drag, startPoint x: 778, startPoint y: 440, endPoint x: 747, endPoint y: 453, distance: 34.3
click at [773, 436] on button "Excellent" at bounding box center [709, 438] width 282 height 30
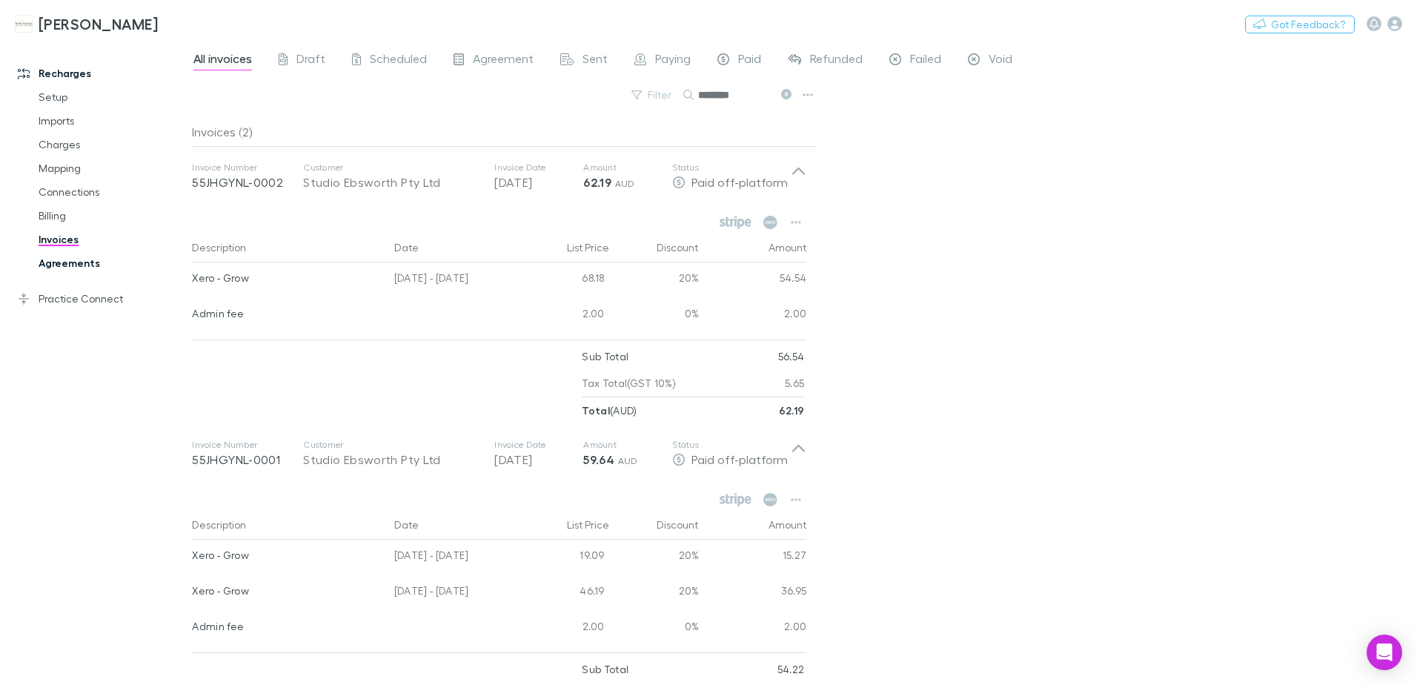
click at [80, 268] on link "Agreements" at bounding box center [112, 263] width 176 height 24
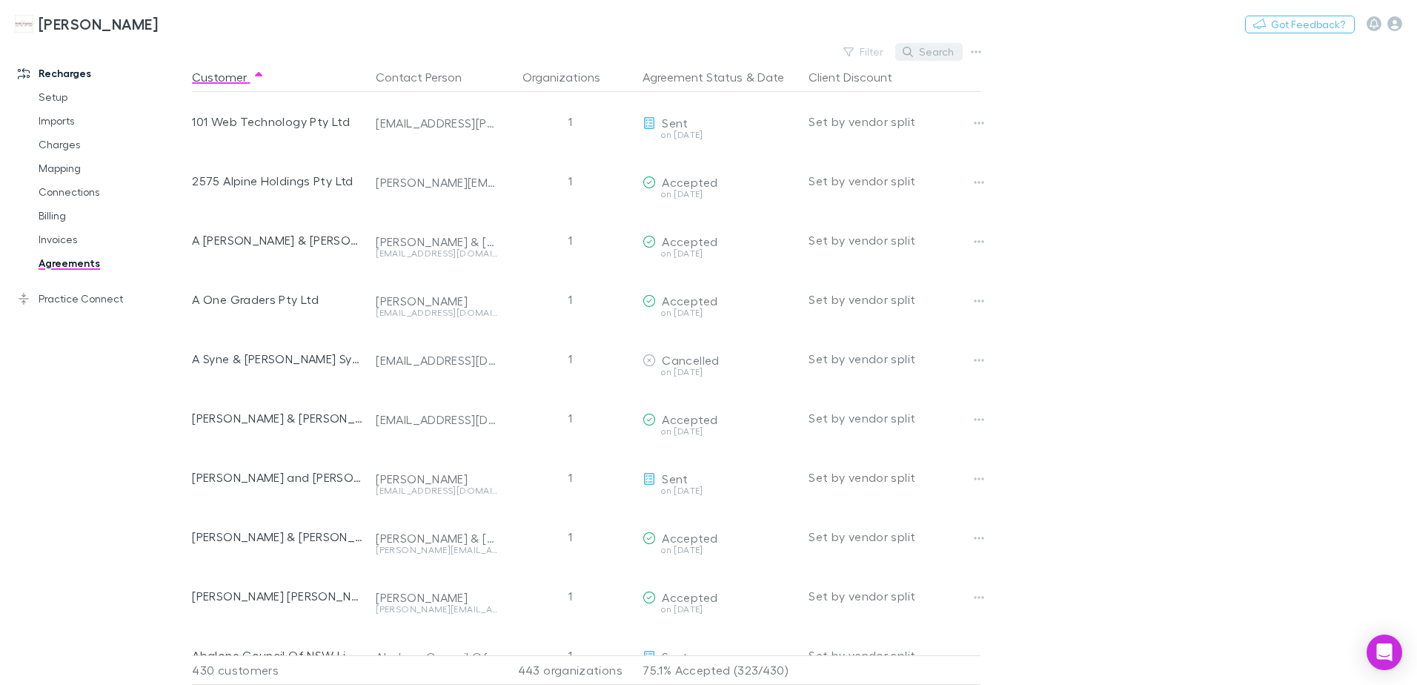
click at [925, 56] on button "Search" at bounding box center [929, 52] width 67 height 18
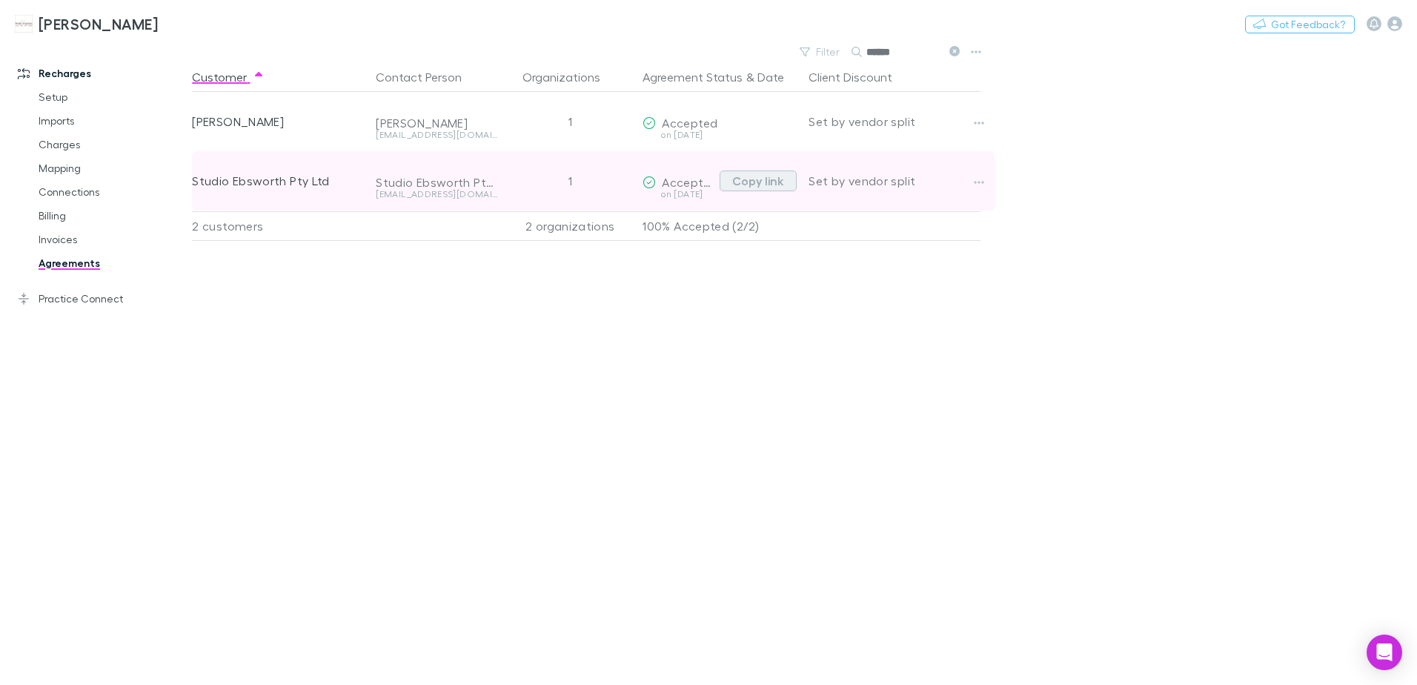
type input "******"
click at [752, 180] on button "Copy link" at bounding box center [758, 181] width 77 height 21
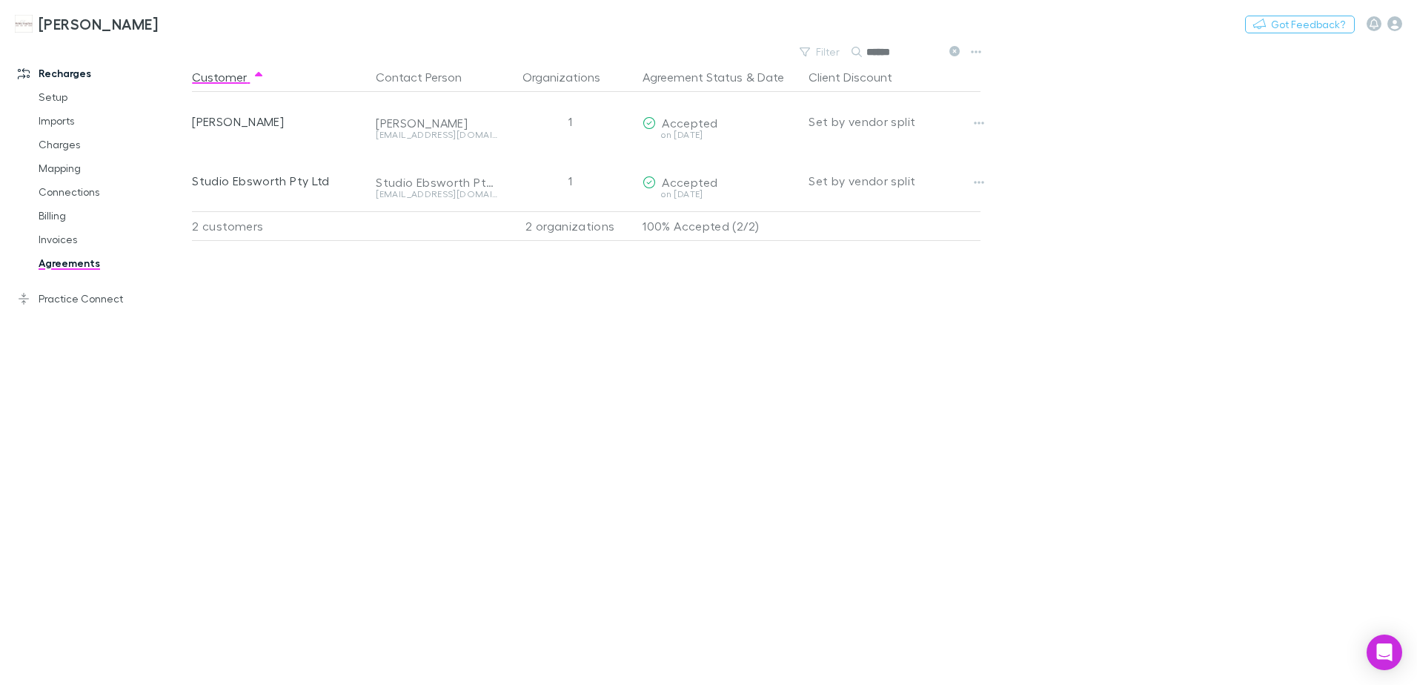
drag, startPoint x: 952, startPoint y: 50, endPoint x: 913, endPoint y: 50, distance: 39.3
click at [952, 50] on icon at bounding box center [955, 51] width 10 height 10
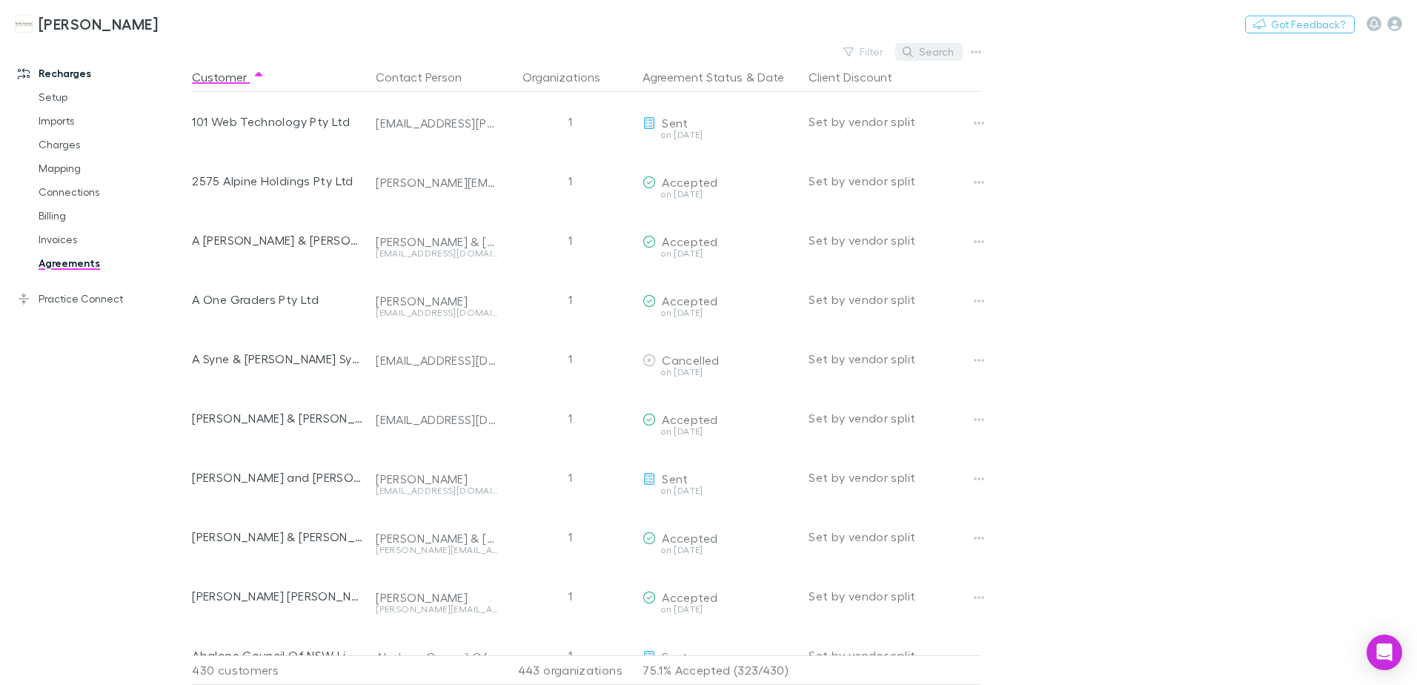
click at [917, 53] on button "Search" at bounding box center [929, 52] width 67 height 18
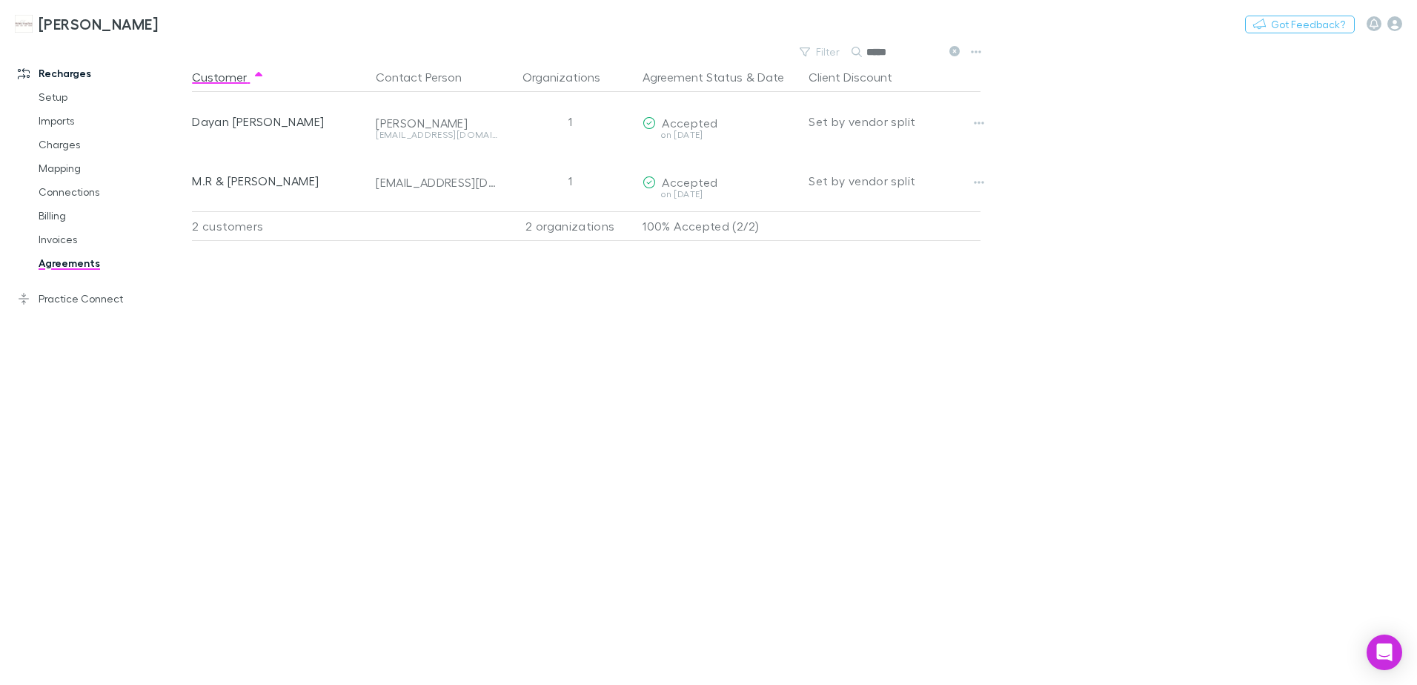
type input "*****"
click at [53, 239] on link "Invoices" at bounding box center [112, 240] width 176 height 24
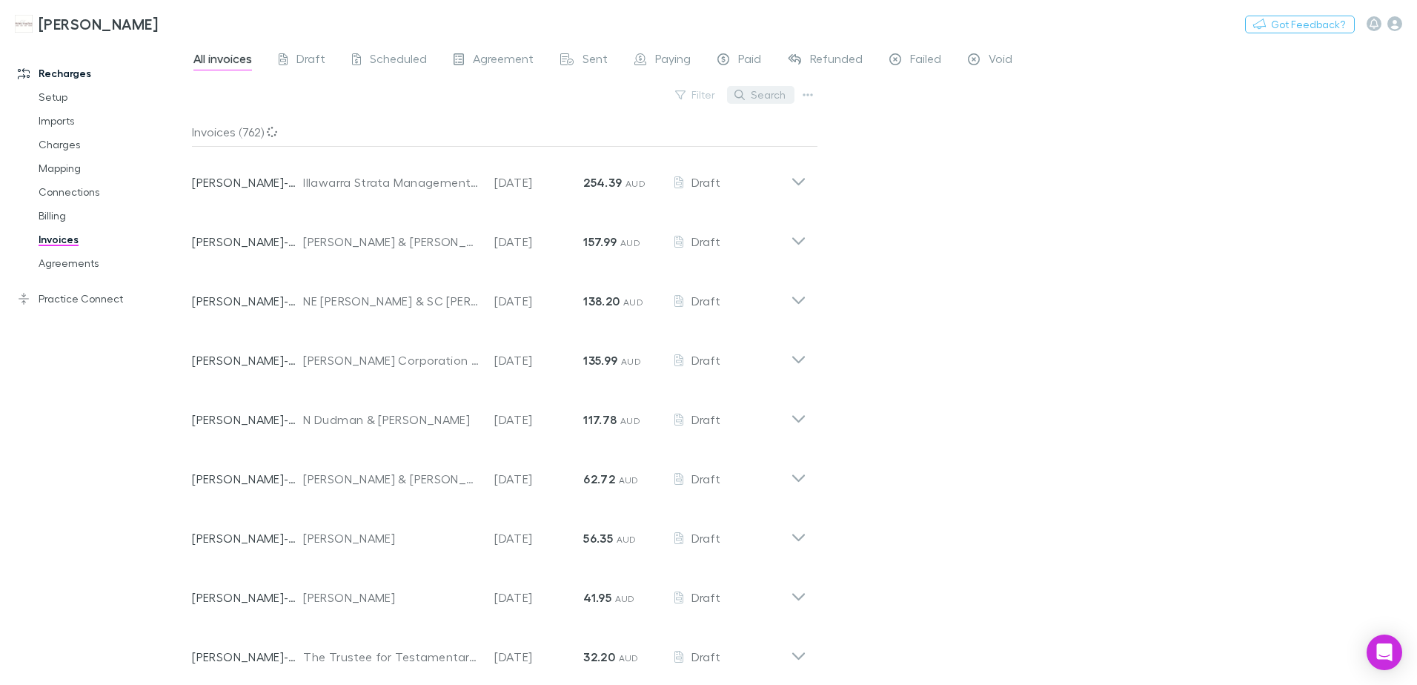
click at [774, 96] on button "Search" at bounding box center [760, 95] width 67 height 18
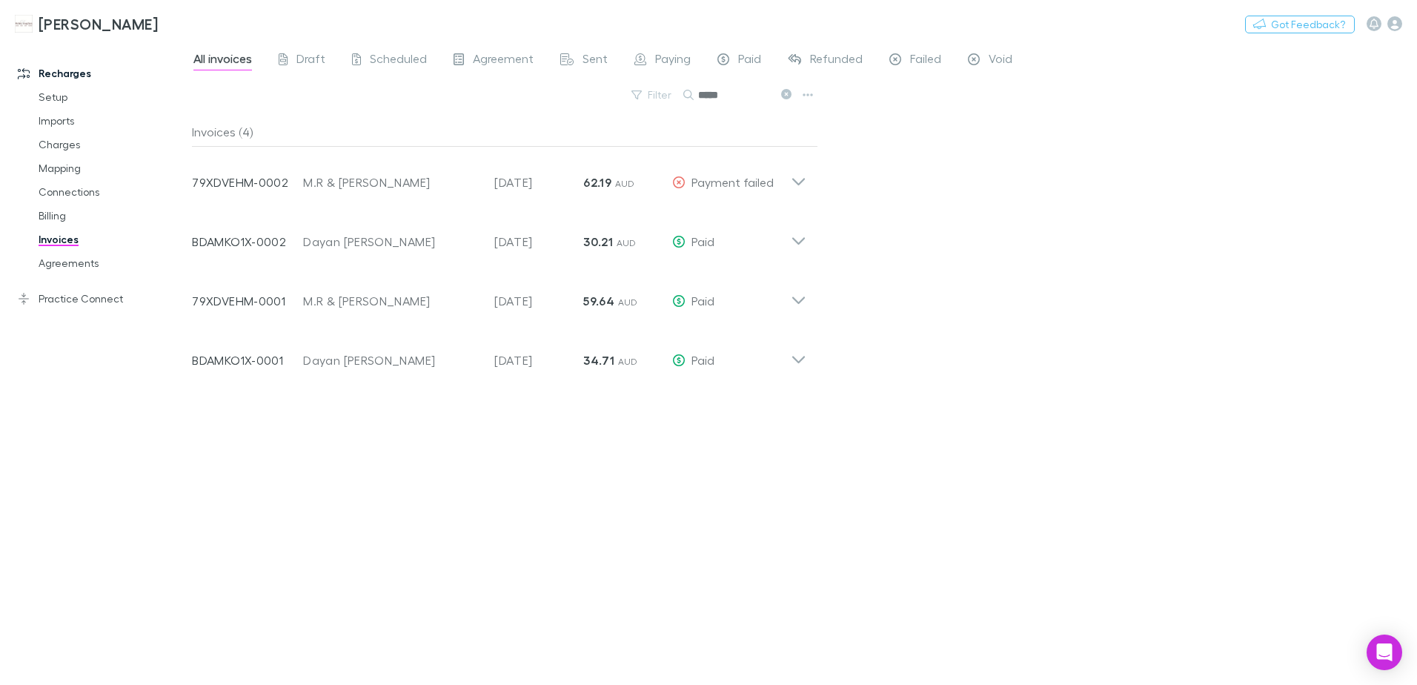
type input "*****"
drag, startPoint x: 787, startPoint y: 94, endPoint x: 740, endPoint y: 93, distance: 46.7
click at [787, 94] on icon at bounding box center [786, 94] width 10 height 10
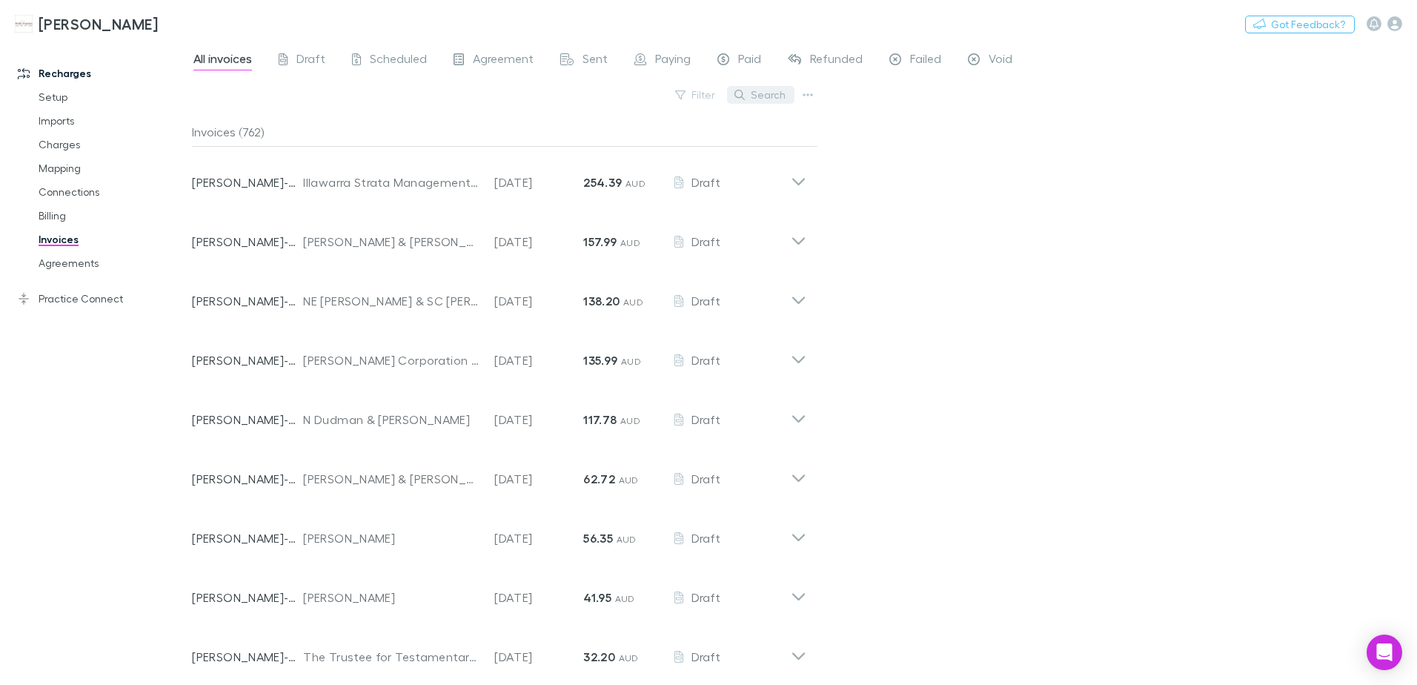
click at [764, 97] on button "Search" at bounding box center [760, 95] width 67 height 18
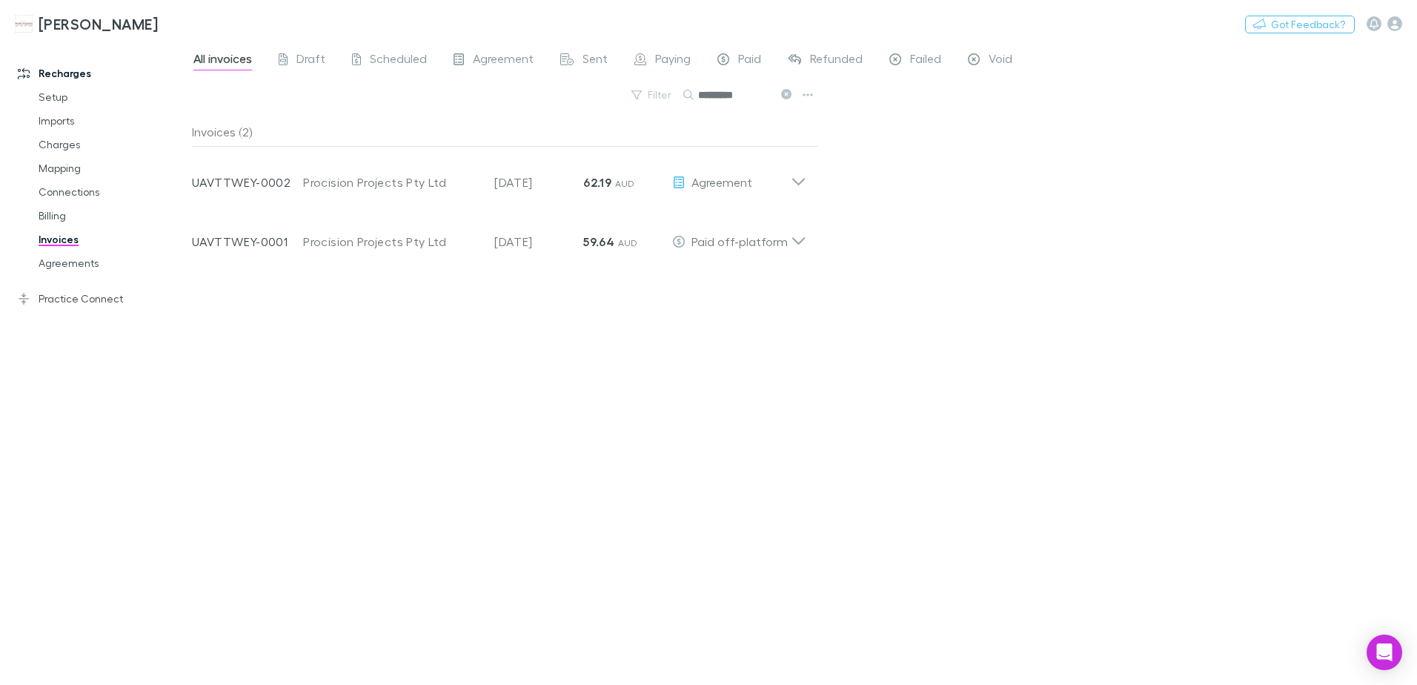
type input "*********"
